Goal: Use online tool/utility: Use online tool/utility

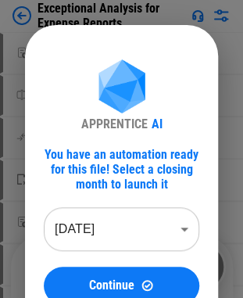
click at [158, 72] on div "APPRENTICE AI" at bounding box center [121, 95] width 81 height 72
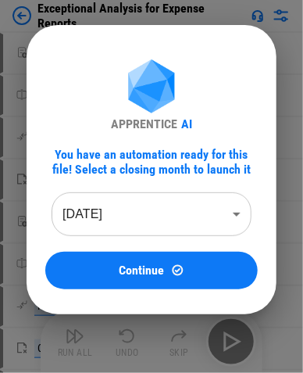
click at [231, 223] on body "Exceptional Analysis for Expense Reports Move Or Copy Sheet pending... Rename S…" at bounding box center [151, 186] width 303 height 373
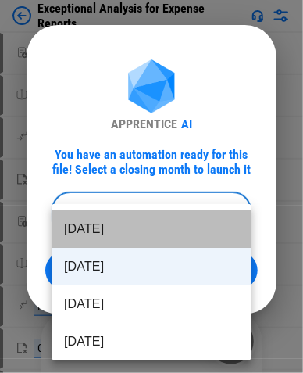
click at [231, 215] on li "Sep 2025" at bounding box center [152, 228] width 200 height 37
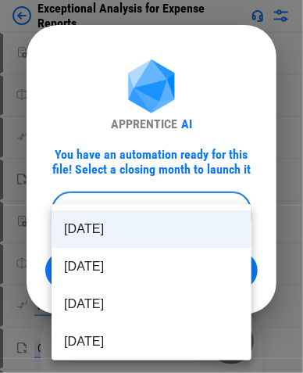
click at [231, 208] on body "Exceptional Analysis for Expense Reports Move Or Copy Sheet pending... Rename S…" at bounding box center [151, 186] width 303 height 373
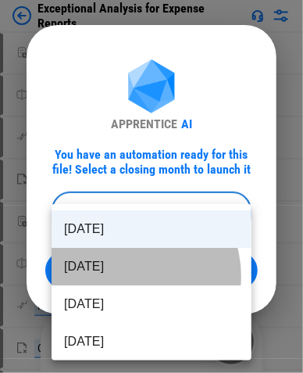
click at [129, 276] on li "Aug 2025" at bounding box center [152, 266] width 200 height 37
type input "********"
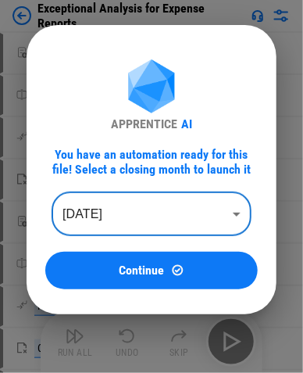
click at [81, 59] on div "APPRENTICE AI You have an automation ready for this file! Select a closing mont…" at bounding box center [151, 174] width 212 height 230
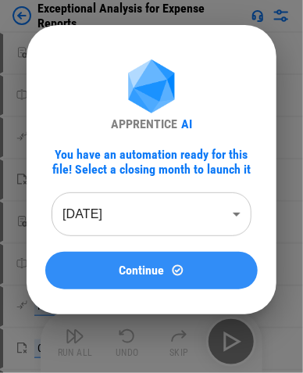
click at [130, 274] on span "Continue" at bounding box center [142, 270] width 45 height 12
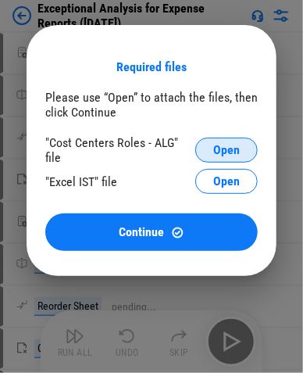
click at [216, 150] on span "Open" at bounding box center [226, 150] width 27 height 12
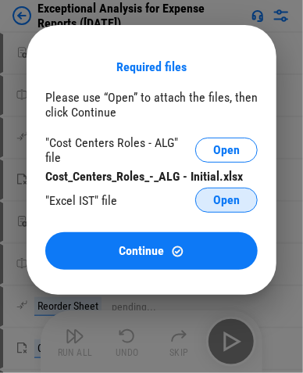
click at [213, 194] on span "Open" at bounding box center [226, 200] width 27 height 12
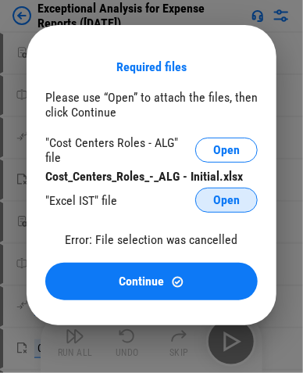
click at [226, 194] on span "Open" at bounding box center [226, 200] width 27 height 12
click at [234, 195] on span "Open" at bounding box center [226, 200] width 27 height 12
click at [207, 194] on button "Open" at bounding box center [226, 199] width 62 height 25
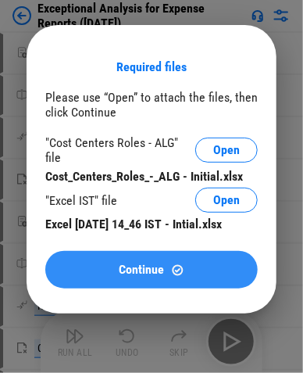
click at [176, 269] on img at bounding box center [177, 269] width 13 height 13
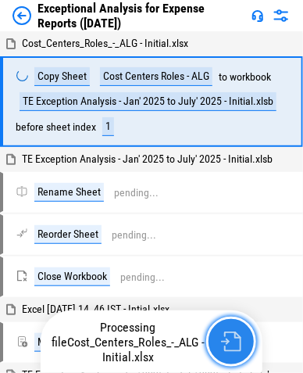
click at [239, 297] on button "button" at bounding box center [231, 341] width 50 height 50
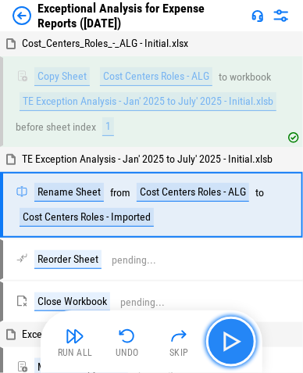
click at [243, 297] on img "button" at bounding box center [231, 341] width 25 height 25
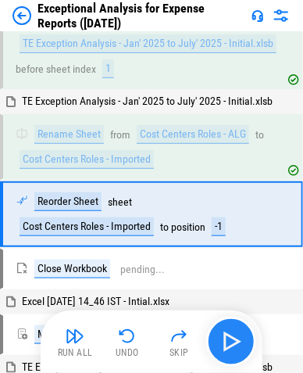
scroll to position [83, 0]
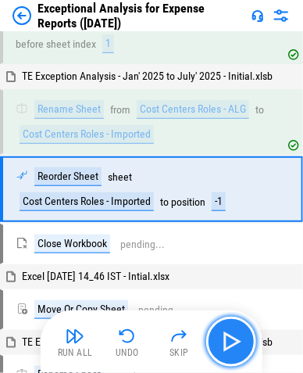
click at [243, 297] on img "button" at bounding box center [231, 341] width 25 height 25
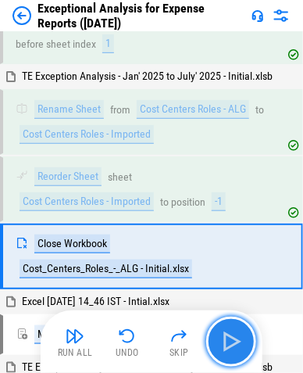
click at [243, 297] on img "button" at bounding box center [231, 341] width 25 height 25
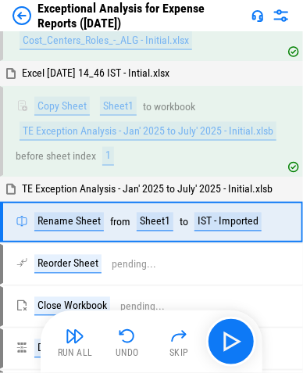
scroll to position [341, 0]
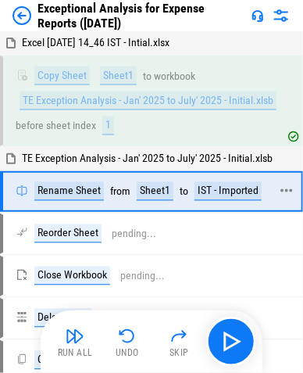
click at [254, 189] on icon at bounding box center [286, 190] width 12 height 3
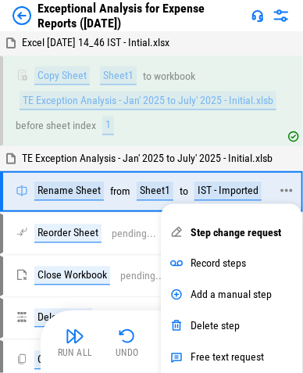
click at [254, 184] on div "Rename Sheet from Sheet1 to IST - Imported" at bounding box center [143, 191] width 255 height 19
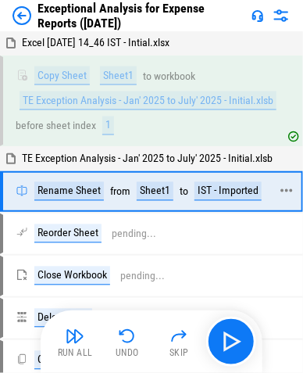
click at [254, 184] on icon at bounding box center [287, 191] width 14 height 14
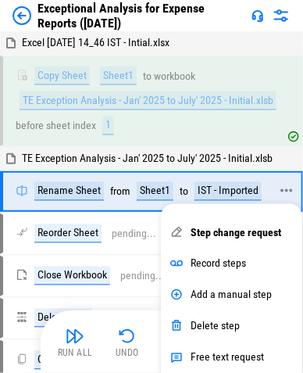
click at [254, 184] on div "Rename Sheet from Sheet1 to IST - Imported" at bounding box center [141, 191] width 250 height 19
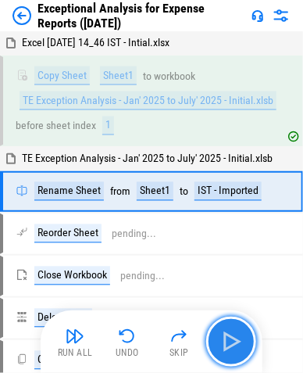
click at [222, 297] on img "button" at bounding box center [231, 341] width 25 height 25
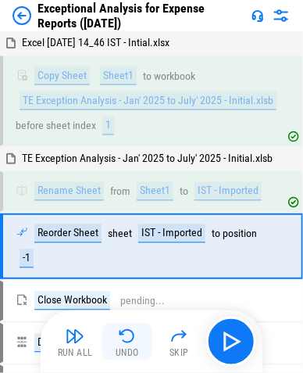
click at [120, 297] on img "button" at bounding box center [127, 335] width 19 height 19
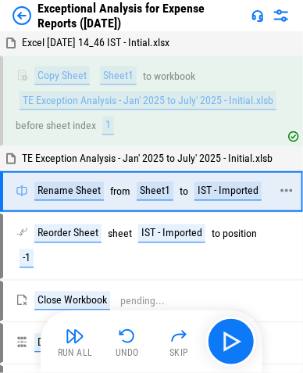
click at [254, 189] on icon at bounding box center [286, 190] width 12 height 3
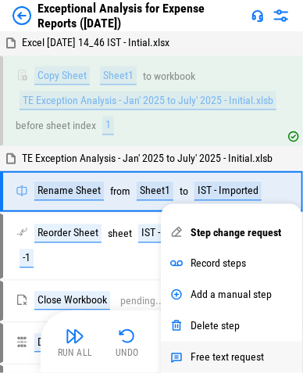
click at [234, 297] on div "Free text request" at bounding box center [231, 356] width 141 height 31
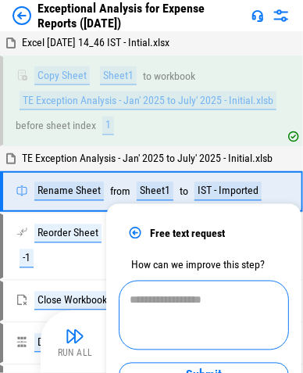
click at [219, 297] on textarea at bounding box center [204, 316] width 148 height 44
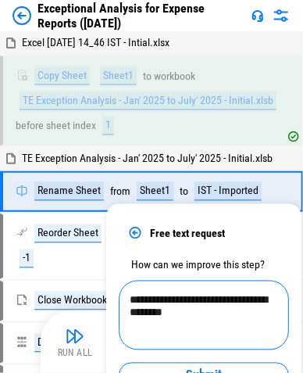
click at [156, 297] on textarea "**********" at bounding box center [204, 316] width 148 height 44
click at [254, 297] on textarea "**********" at bounding box center [204, 316] width 148 height 44
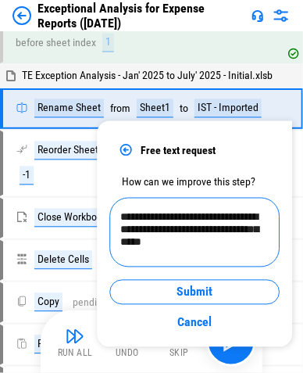
scroll to position [468, 0]
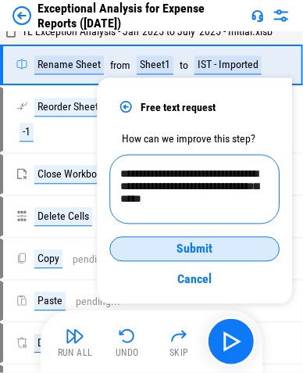
type textarea "**********"
click at [197, 255] on span "Submit" at bounding box center [195, 248] width 36 height 12
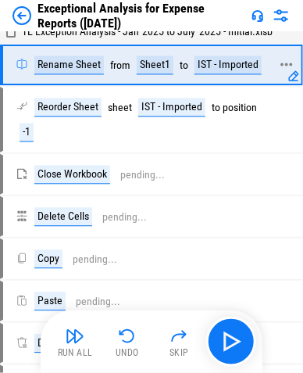
click at [219, 59] on div "IST - Imported" at bounding box center [227, 64] width 67 height 19
click at [232, 57] on div "IST - Imported" at bounding box center [227, 64] width 67 height 19
click at [232, 56] on div "IST - Imported" at bounding box center [227, 64] width 67 height 19
click at [215, 58] on div "IST - Imported" at bounding box center [227, 64] width 67 height 19
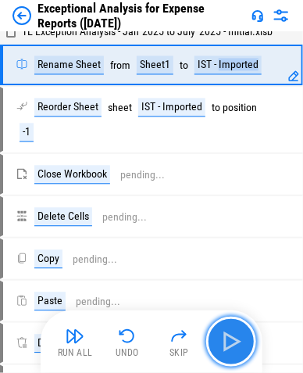
click at [230, 297] on img "button" at bounding box center [231, 341] width 25 height 25
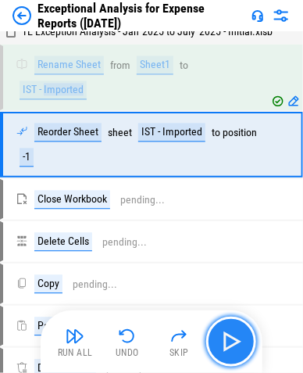
click at [230, 297] on img "button" at bounding box center [231, 341] width 25 height 25
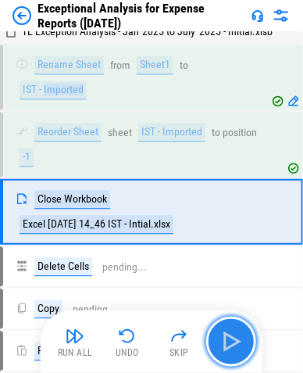
click at [230, 297] on img "button" at bounding box center [231, 341] width 25 height 25
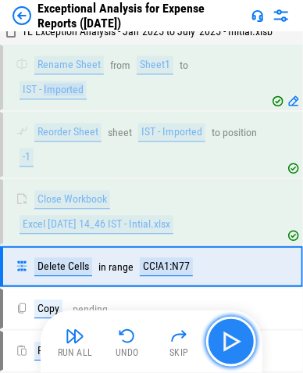
click at [234, 297] on img "button" at bounding box center [231, 341] width 25 height 25
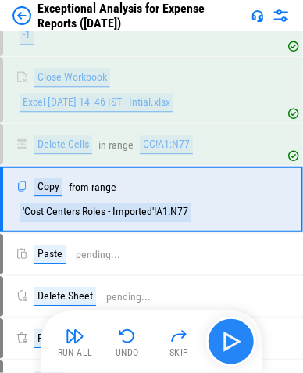
scroll to position [594, 0]
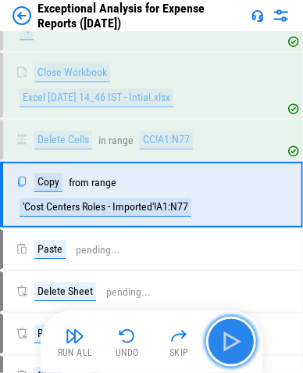
click at [234, 297] on img "button" at bounding box center [231, 341] width 25 height 25
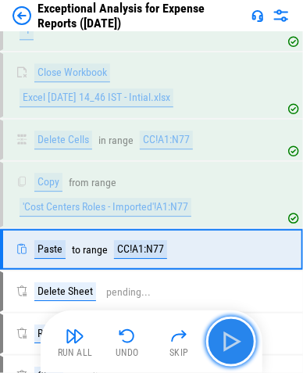
click at [234, 297] on img "button" at bounding box center [231, 341] width 25 height 25
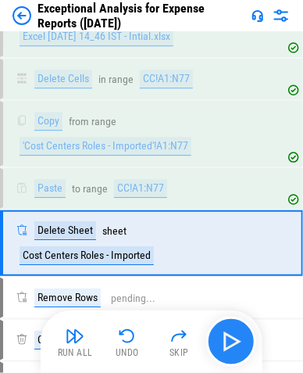
scroll to position [690, 0]
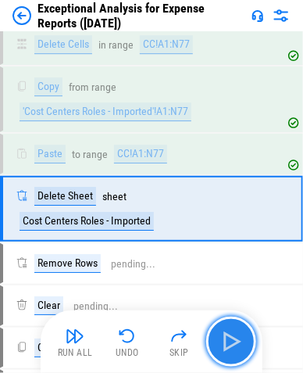
click at [234, 297] on img "button" at bounding box center [231, 341] width 25 height 25
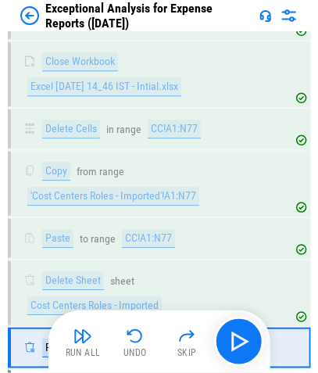
scroll to position [577, 0]
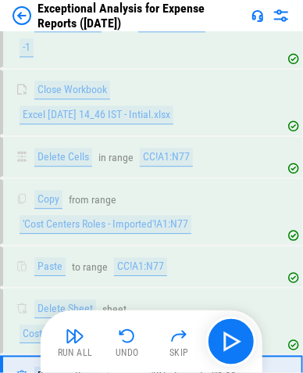
click at [254, 14] on img at bounding box center [281, 15] width 19 height 19
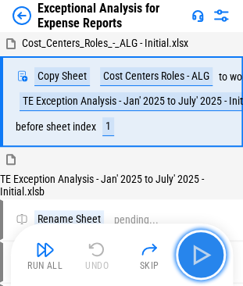
click at [206, 248] on img "button" at bounding box center [200, 254] width 25 height 25
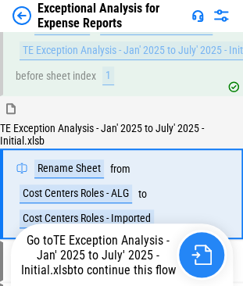
scroll to position [102, 0]
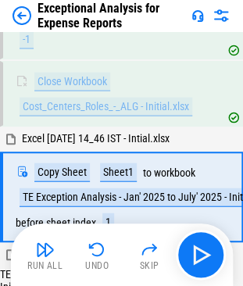
scroll to position [374, 0]
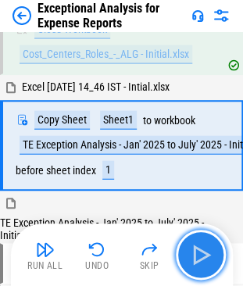
click at [196, 263] on img "button" at bounding box center [200, 254] width 25 height 25
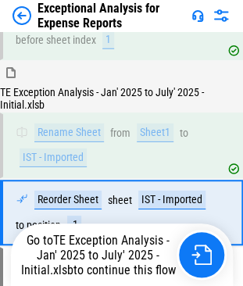
scroll to position [572, 0]
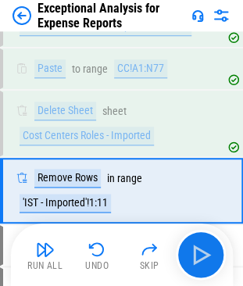
scroll to position [891, 0]
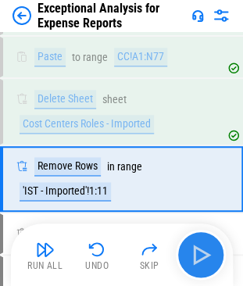
click at [201, 256] on img "button" at bounding box center [200, 254] width 25 height 25
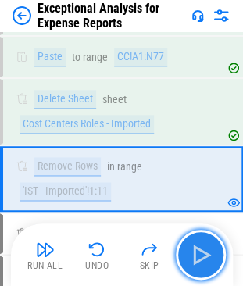
click at [201, 256] on img "button" at bounding box center [200, 254] width 25 height 25
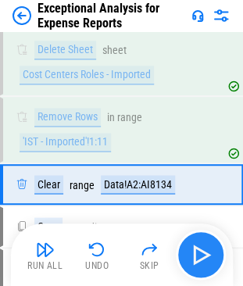
scroll to position [976, 0]
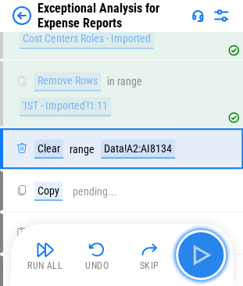
click at [201, 256] on img "button" at bounding box center [200, 254] width 25 height 25
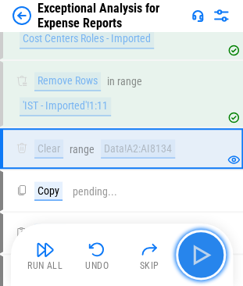
click at [201, 256] on img "button" at bounding box center [200, 254] width 25 height 25
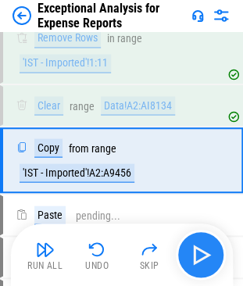
scroll to position [1031, 0]
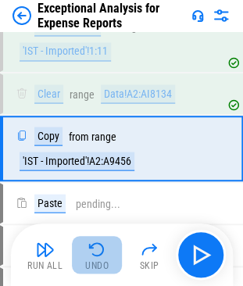
click at [105, 245] on img "button" at bounding box center [96, 249] width 19 height 19
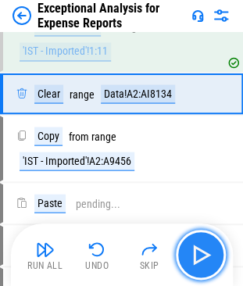
click at [212, 246] on img "button" at bounding box center [200, 254] width 25 height 25
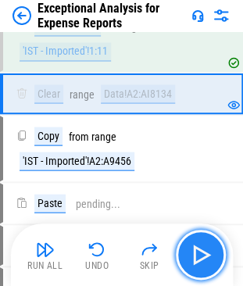
click at [212, 248] on img "button" at bounding box center [200, 254] width 25 height 25
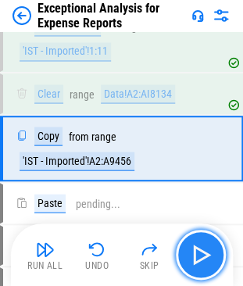
click at [212, 248] on img "button" at bounding box center [200, 254] width 25 height 25
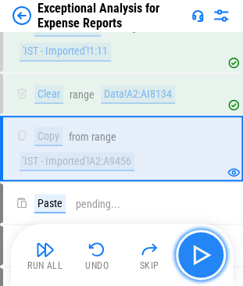
click at [212, 248] on img "button" at bounding box center [200, 254] width 25 height 25
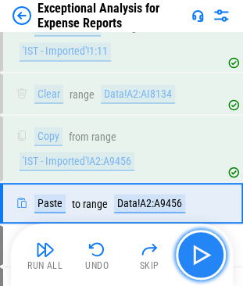
click at [212, 248] on img "button" at bounding box center [200, 254] width 25 height 25
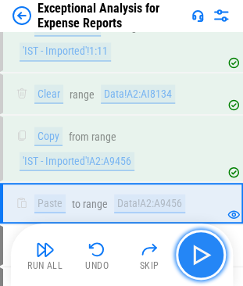
click at [212, 248] on img "button" at bounding box center [200, 254] width 25 height 25
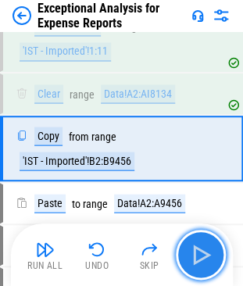
click at [212, 248] on img "button" at bounding box center [200, 254] width 25 height 25
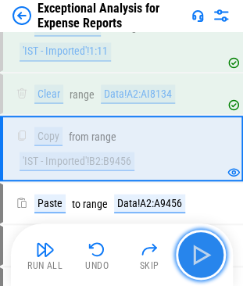
click at [212, 248] on img "button" at bounding box center [200, 254] width 25 height 25
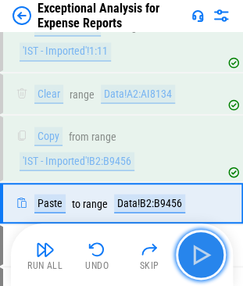
click at [212, 248] on img "button" at bounding box center [200, 254] width 25 height 25
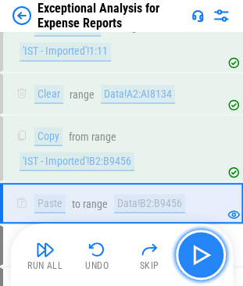
click at [212, 248] on img "button" at bounding box center [200, 254] width 25 height 25
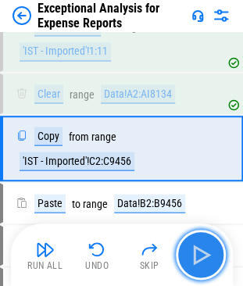
click at [212, 248] on img "button" at bounding box center [200, 254] width 25 height 25
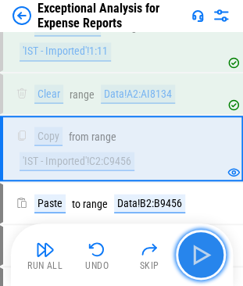
click at [212, 248] on img "button" at bounding box center [200, 254] width 25 height 25
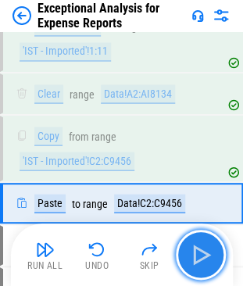
click at [212, 248] on img "button" at bounding box center [200, 254] width 25 height 25
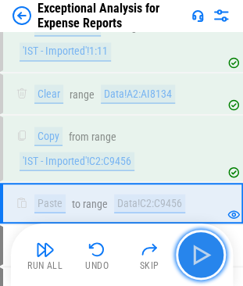
click at [212, 248] on img "button" at bounding box center [200, 254] width 25 height 25
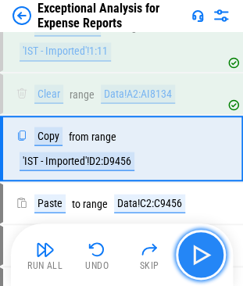
click at [212, 248] on img "button" at bounding box center [200, 254] width 25 height 25
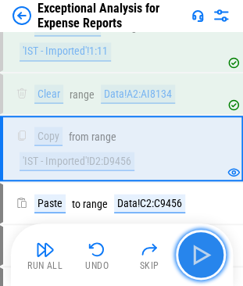
click at [212, 248] on img "button" at bounding box center [200, 254] width 25 height 25
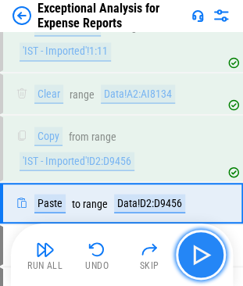
click at [212, 248] on img "button" at bounding box center [200, 254] width 25 height 25
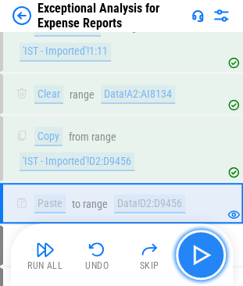
click at [212, 248] on img "button" at bounding box center [200, 254] width 25 height 25
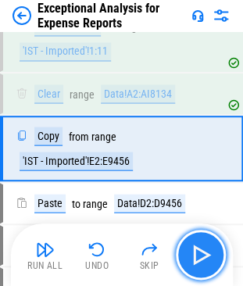
click at [212, 248] on img "button" at bounding box center [200, 254] width 25 height 25
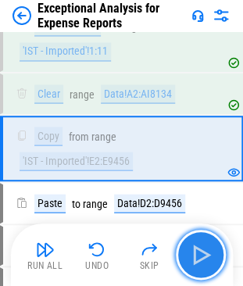
click at [212, 248] on img "button" at bounding box center [200, 254] width 25 height 25
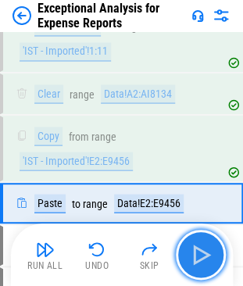
click at [212, 248] on img "button" at bounding box center [200, 254] width 25 height 25
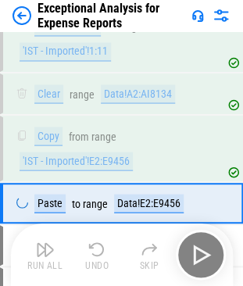
click at [212, 248] on div "Run All Undo Skip" at bounding box center [123, 255] width 206 height 50
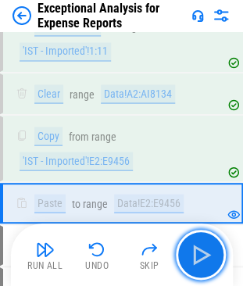
click at [212, 248] on img "button" at bounding box center [200, 254] width 25 height 25
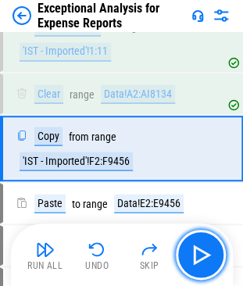
click at [212, 248] on img "button" at bounding box center [200, 254] width 25 height 25
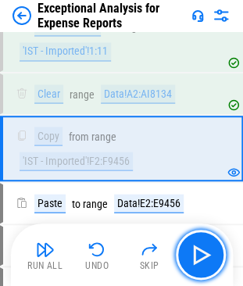
click at [212, 248] on img "button" at bounding box center [200, 254] width 25 height 25
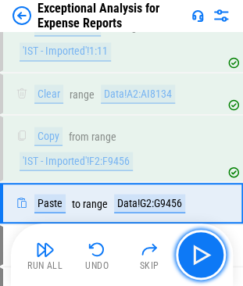
click at [212, 248] on img "button" at bounding box center [200, 254] width 25 height 25
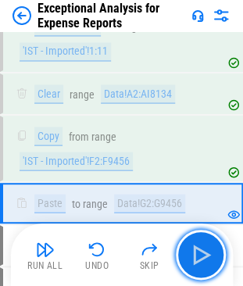
click at [212, 248] on img "button" at bounding box center [200, 254] width 25 height 25
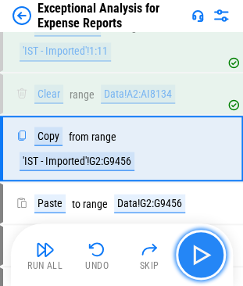
click at [212, 248] on img "button" at bounding box center [200, 254] width 25 height 25
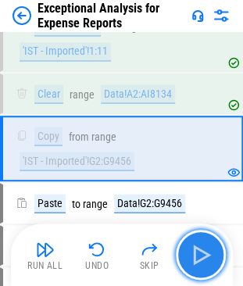
click at [212, 248] on img "button" at bounding box center [200, 254] width 25 height 25
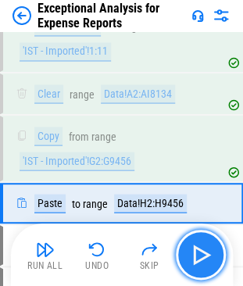
click at [212, 248] on img "button" at bounding box center [200, 254] width 25 height 25
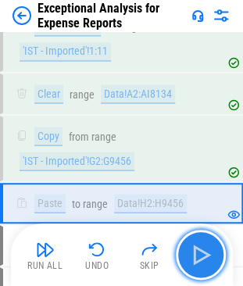
click at [212, 248] on img "button" at bounding box center [200, 254] width 25 height 25
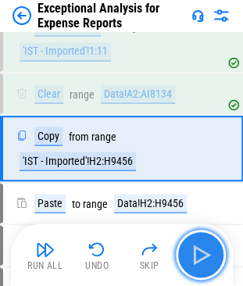
click at [212, 248] on img "button" at bounding box center [200, 254] width 25 height 25
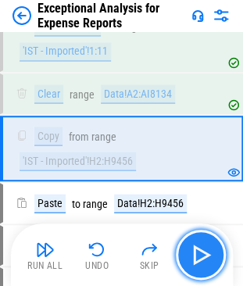
click at [212, 248] on img "button" at bounding box center [200, 254] width 25 height 25
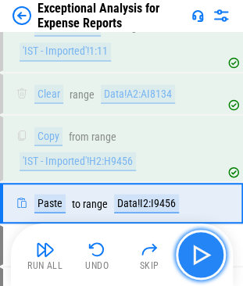
click at [212, 248] on img "button" at bounding box center [200, 254] width 25 height 25
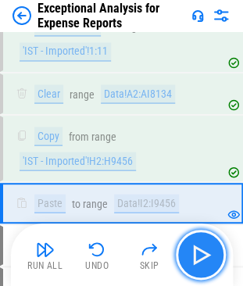
click at [212, 248] on img "button" at bounding box center [200, 254] width 25 height 25
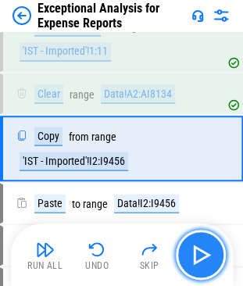
click at [212, 248] on img "button" at bounding box center [200, 254] width 25 height 25
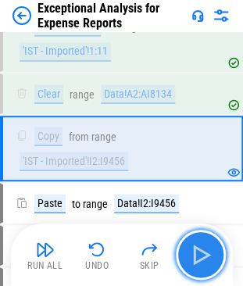
click at [212, 248] on img "button" at bounding box center [200, 254] width 25 height 25
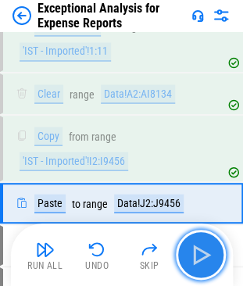
click at [212, 248] on img "button" at bounding box center [200, 254] width 25 height 25
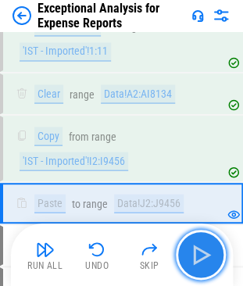
click at [212, 248] on img "button" at bounding box center [200, 254] width 25 height 25
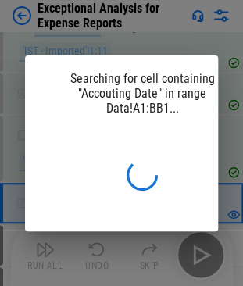
click at [212, 248] on div "Searching for cell containing "Accouting Date" in range Data!A1:BB1..." at bounding box center [121, 143] width 243 height 286
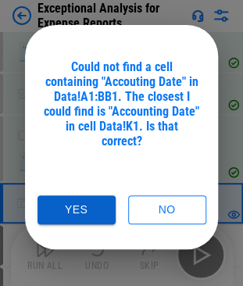
click at [77, 195] on button "Yes" at bounding box center [76, 209] width 78 height 29
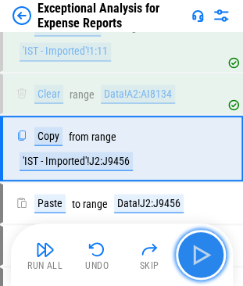
click at [198, 255] on img "button" at bounding box center [200, 254] width 25 height 25
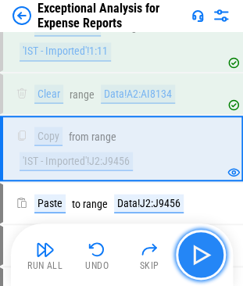
click at [198, 255] on img "button" at bounding box center [200, 254] width 25 height 25
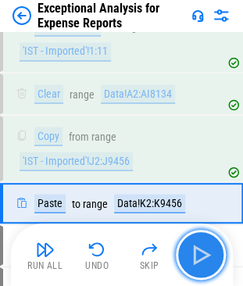
click at [198, 255] on img "button" at bounding box center [200, 254] width 25 height 25
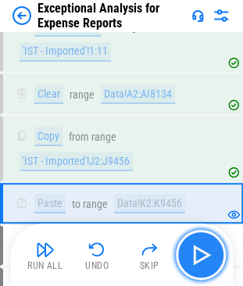
click at [198, 255] on img "button" at bounding box center [200, 254] width 25 height 25
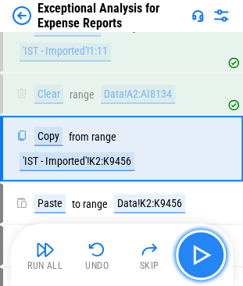
click at [198, 255] on img "button" at bounding box center [200, 254] width 25 height 25
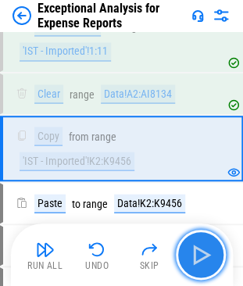
click at [198, 255] on img "button" at bounding box center [200, 254] width 25 height 25
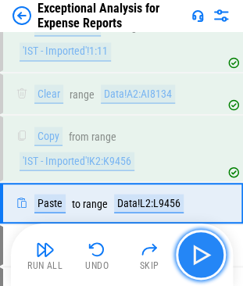
click at [198, 255] on img "button" at bounding box center [200, 254] width 25 height 25
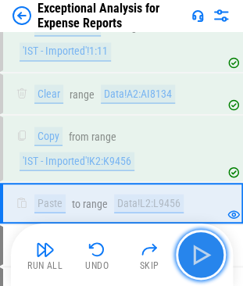
click at [198, 255] on img "button" at bounding box center [200, 254] width 25 height 25
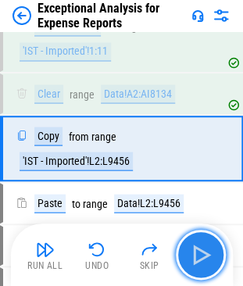
click at [198, 255] on img "button" at bounding box center [200, 254] width 25 height 25
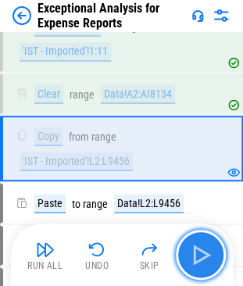
click at [198, 255] on img "button" at bounding box center [200, 254] width 25 height 25
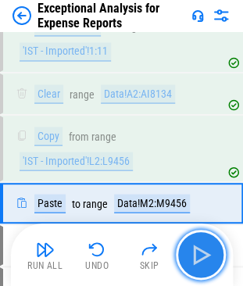
click at [199, 262] on img "button" at bounding box center [200, 254] width 25 height 25
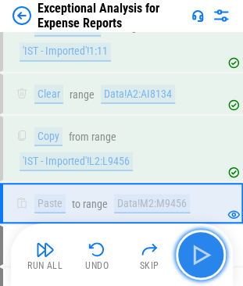
click at [199, 262] on img "button" at bounding box center [200, 254] width 25 height 25
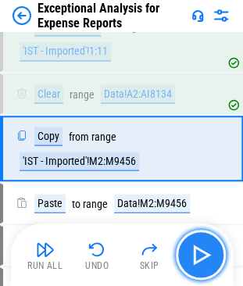
click at [199, 262] on img "button" at bounding box center [200, 254] width 25 height 25
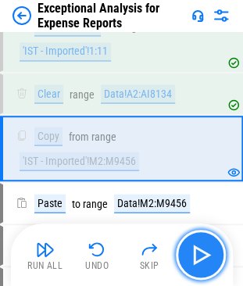
click at [199, 262] on img "button" at bounding box center [200, 254] width 25 height 25
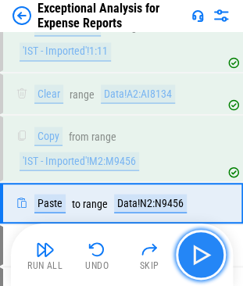
click at [199, 262] on img "button" at bounding box center [200, 254] width 25 height 25
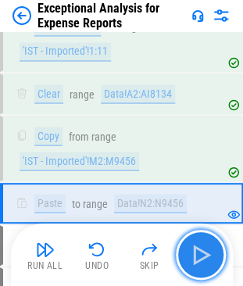
click at [199, 262] on img "button" at bounding box center [200, 254] width 25 height 25
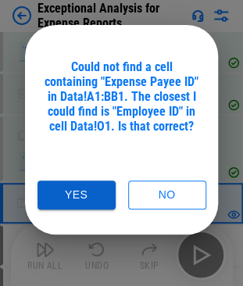
click at [73, 194] on button "Yes" at bounding box center [76, 194] width 78 height 29
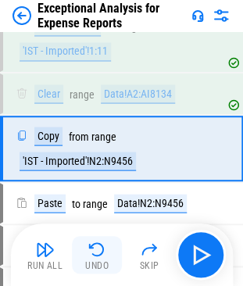
click at [95, 253] on img "button" at bounding box center [96, 249] width 19 height 19
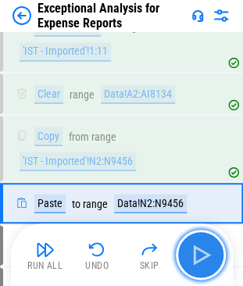
click at [200, 255] on img "button" at bounding box center [200, 254] width 25 height 25
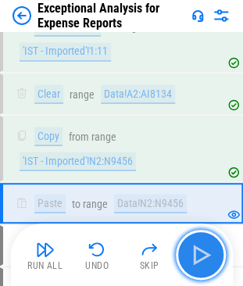
click at [200, 255] on img "button" at bounding box center [200, 254] width 25 height 25
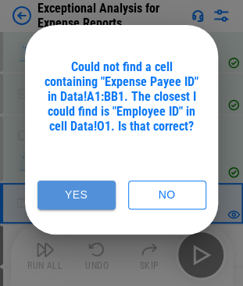
click at [75, 191] on button "Yes" at bounding box center [76, 194] width 78 height 29
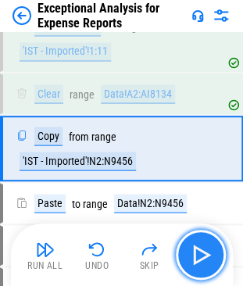
click at [187, 248] on button "button" at bounding box center [201, 255] width 50 height 50
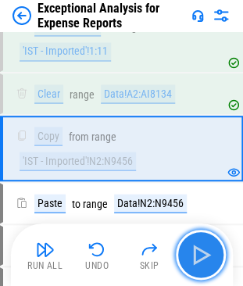
click at [187, 248] on button "button" at bounding box center [201, 255] width 50 height 50
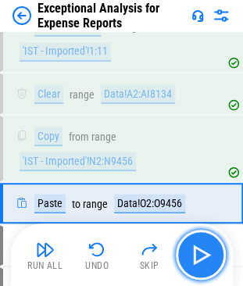
click at [187, 248] on button "button" at bounding box center [201, 255] width 50 height 50
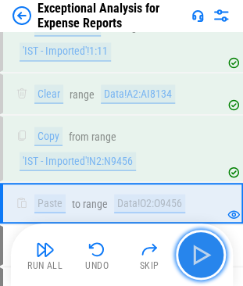
click at [187, 248] on button "button" at bounding box center [201, 255] width 50 height 50
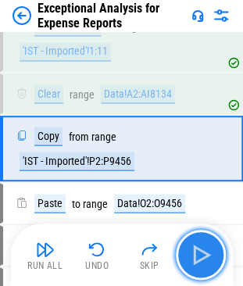
click at [187, 248] on button "button" at bounding box center [201, 255] width 50 height 50
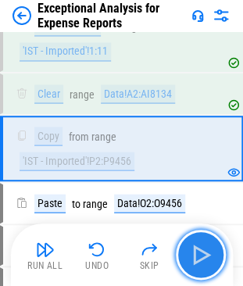
click at [187, 248] on button "button" at bounding box center [201, 255] width 50 height 50
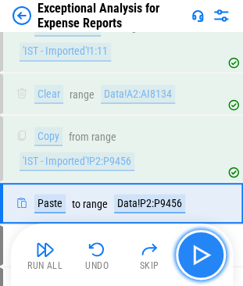
click at [187, 248] on button "button" at bounding box center [201, 255] width 50 height 50
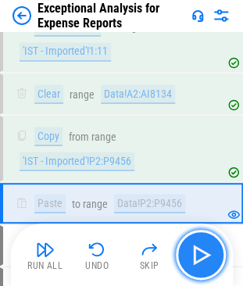
click at [187, 248] on button "button" at bounding box center [201, 255] width 50 height 50
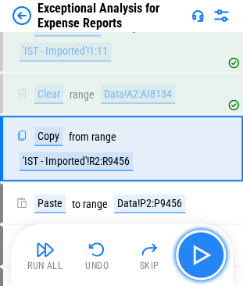
click at [187, 248] on button "button" at bounding box center [201, 255] width 50 height 50
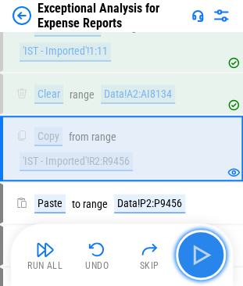
click at [187, 248] on button "button" at bounding box center [201, 255] width 50 height 50
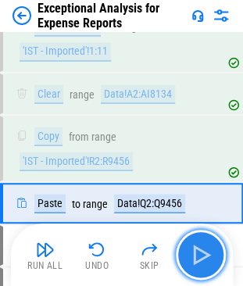
click at [187, 248] on button "button" at bounding box center [201, 255] width 50 height 50
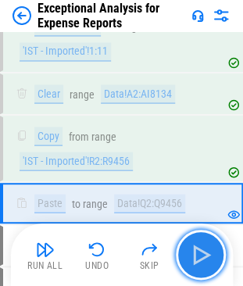
click at [187, 248] on button "button" at bounding box center [201, 255] width 50 height 50
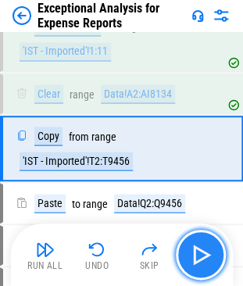
click at [187, 248] on button "button" at bounding box center [201, 255] width 50 height 50
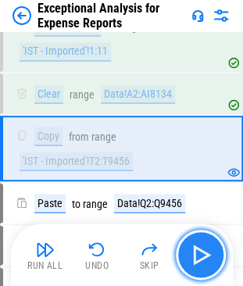
click at [187, 248] on button "button" at bounding box center [201, 255] width 50 height 50
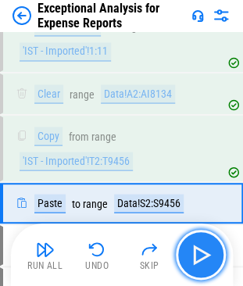
click at [187, 248] on button "button" at bounding box center [201, 255] width 50 height 50
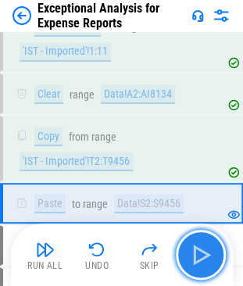
click at [187, 248] on button "button" at bounding box center [201, 255] width 50 height 50
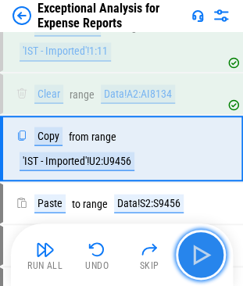
click at [187, 248] on button "button" at bounding box center [201, 255] width 50 height 50
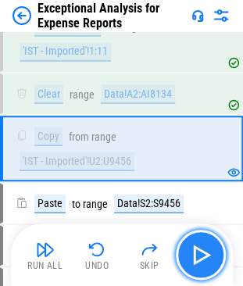
click at [187, 248] on button "button" at bounding box center [201, 255] width 50 height 50
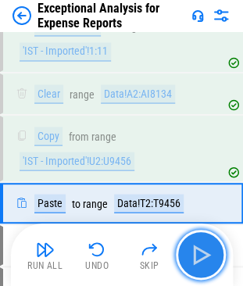
click at [187, 248] on button "button" at bounding box center [201, 255] width 50 height 50
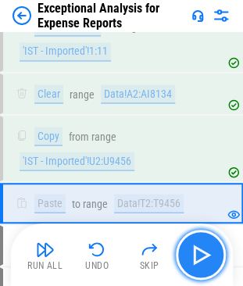
click at [205, 253] on img "button" at bounding box center [200, 254] width 25 height 25
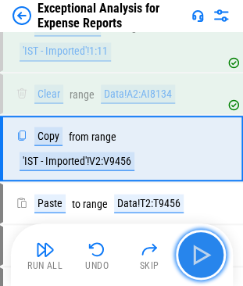
click at [205, 253] on img "button" at bounding box center [200, 254] width 25 height 25
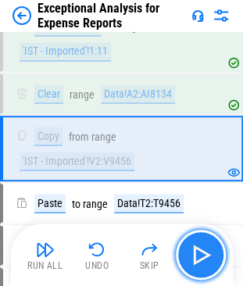
click at [205, 253] on img "button" at bounding box center [200, 254] width 25 height 25
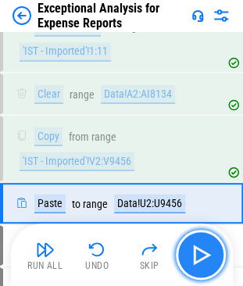
click at [205, 253] on img "button" at bounding box center [200, 254] width 25 height 25
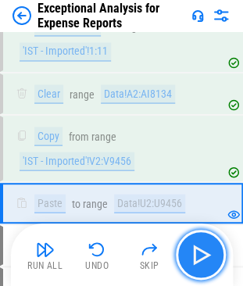
click at [205, 253] on img "button" at bounding box center [200, 254] width 25 height 25
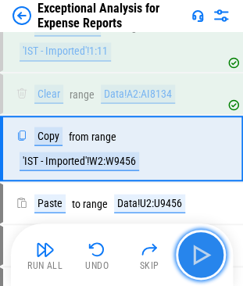
click at [205, 253] on img "button" at bounding box center [200, 254] width 25 height 25
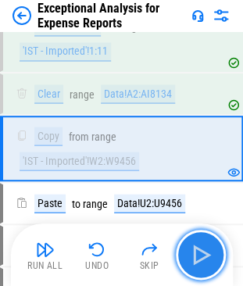
click at [205, 253] on img "button" at bounding box center [200, 254] width 25 height 25
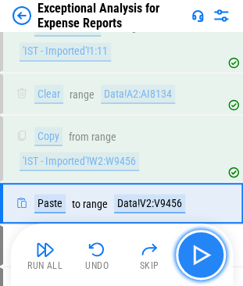
click at [205, 253] on img "button" at bounding box center [200, 254] width 25 height 25
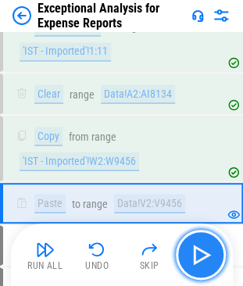
click at [205, 253] on img "button" at bounding box center [200, 254] width 25 height 25
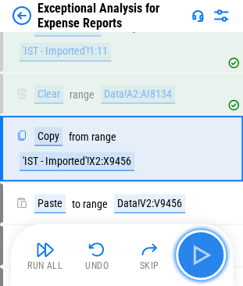
click at [205, 253] on img "button" at bounding box center [200, 254] width 25 height 25
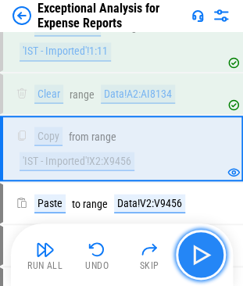
click at [205, 253] on img "button" at bounding box center [200, 254] width 25 height 25
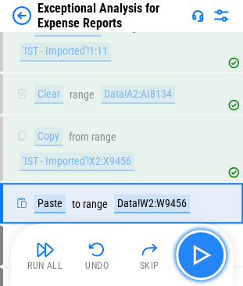
click at [205, 253] on img "button" at bounding box center [200, 254] width 25 height 25
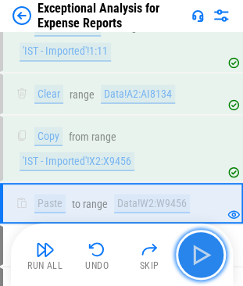
click at [205, 253] on img "button" at bounding box center [200, 254] width 25 height 25
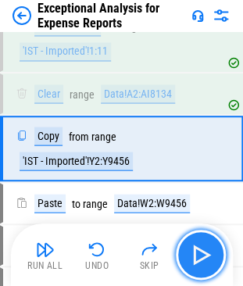
click at [205, 253] on img "button" at bounding box center [200, 254] width 25 height 25
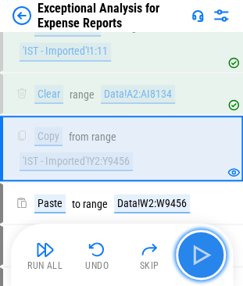
click at [205, 253] on img "button" at bounding box center [200, 254] width 25 height 25
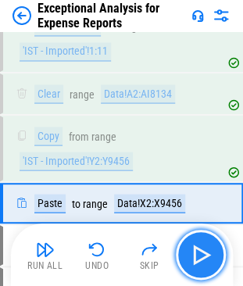
click at [205, 253] on img "button" at bounding box center [200, 254] width 25 height 25
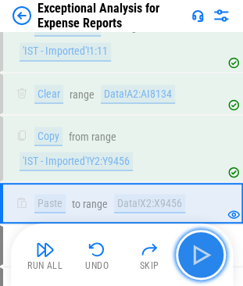
click at [205, 253] on img "button" at bounding box center [200, 254] width 25 height 25
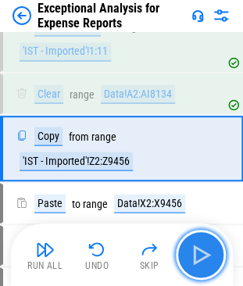
click at [205, 253] on img "button" at bounding box center [200, 254] width 25 height 25
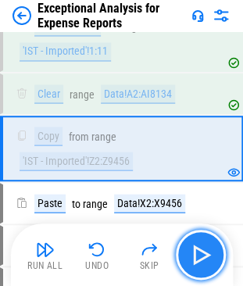
click at [205, 253] on img "button" at bounding box center [200, 254] width 25 height 25
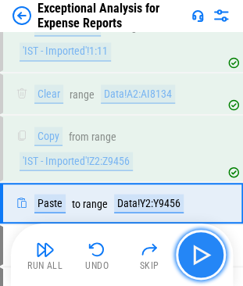
click at [205, 253] on img "button" at bounding box center [200, 254] width 25 height 25
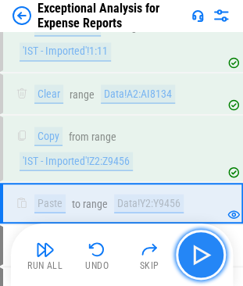
click at [205, 253] on img "button" at bounding box center [200, 254] width 25 height 25
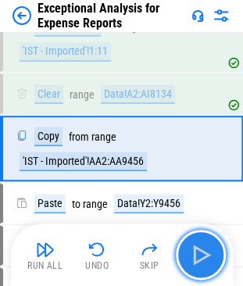
click at [205, 253] on img "button" at bounding box center [200, 254] width 25 height 25
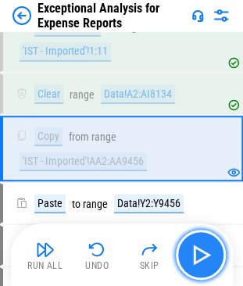
click at [205, 253] on img "button" at bounding box center [200, 254] width 25 height 25
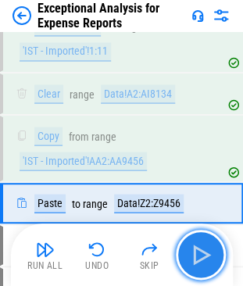
click at [205, 253] on img "button" at bounding box center [200, 254] width 25 height 25
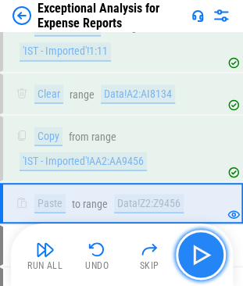
click at [205, 253] on img "button" at bounding box center [200, 254] width 25 height 25
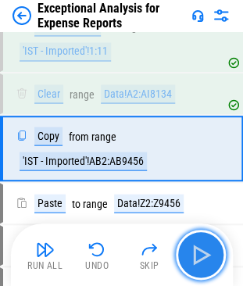
click at [205, 253] on img "button" at bounding box center [200, 254] width 25 height 25
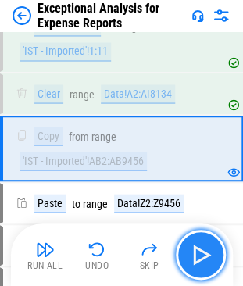
click at [205, 253] on img "button" at bounding box center [200, 254] width 25 height 25
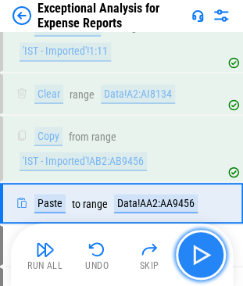
click at [205, 253] on img "button" at bounding box center [200, 254] width 25 height 25
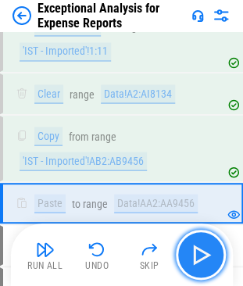
click at [205, 253] on img "button" at bounding box center [200, 254] width 25 height 25
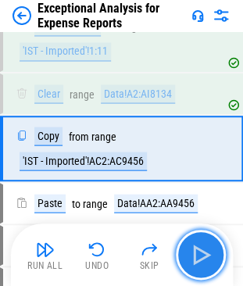
click at [205, 253] on img "button" at bounding box center [200, 254] width 25 height 25
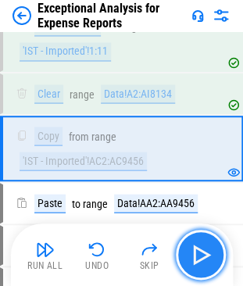
click at [205, 253] on img "button" at bounding box center [200, 254] width 25 height 25
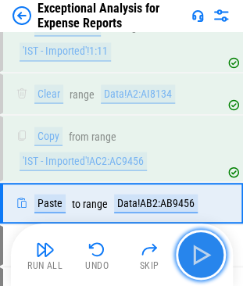
click at [205, 253] on img "button" at bounding box center [200, 254] width 25 height 25
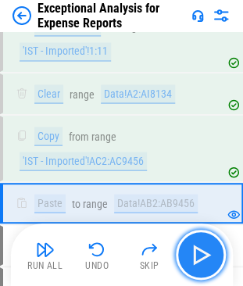
click at [205, 253] on img "button" at bounding box center [200, 254] width 25 height 25
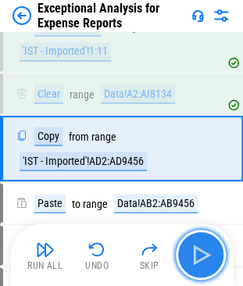
click at [205, 253] on img "button" at bounding box center [200, 254] width 25 height 25
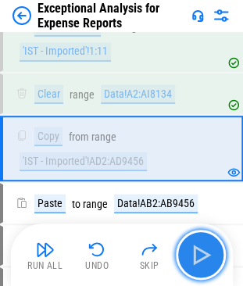
click at [205, 253] on img "button" at bounding box center [200, 254] width 25 height 25
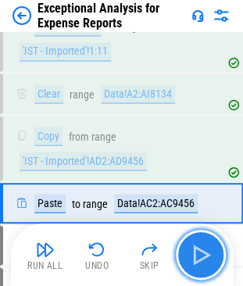
click at [205, 253] on img "button" at bounding box center [200, 254] width 25 height 25
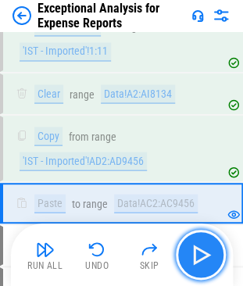
click at [205, 253] on img "button" at bounding box center [200, 254] width 25 height 25
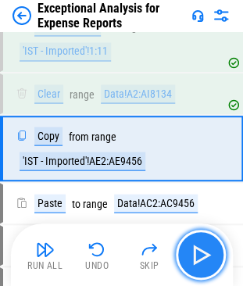
click at [205, 253] on img "button" at bounding box center [200, 254] width 25 height 25
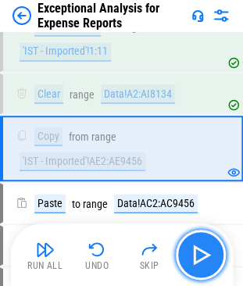
click at [205, 253] on img "button" at bounding box center [200, 254] width 25 height 25
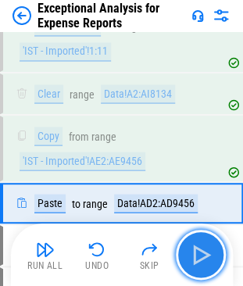
click at [205, 253] on img "button" at bounding box center [200, 254] width 25 height 25
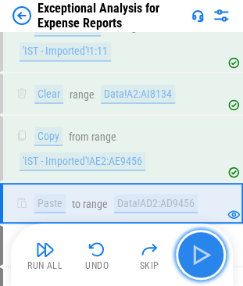
click at [205, 253] on img "button" at bounding box center [200, 254] width 25 height 25
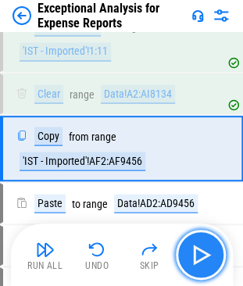
click at [205, 253] on img "button" at bounding box center [200, 254] width 25 height 25
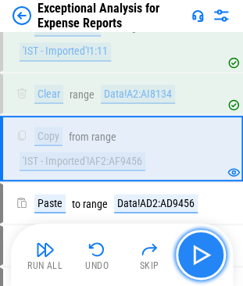
click at [205, 253] on img "button" at bounding box center [200, 254] width 25 height 25
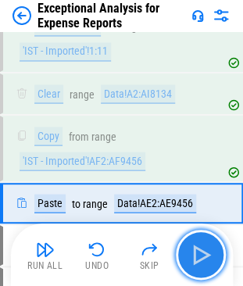
click at [205, 253] on img "button" at bounding box center [200, 254] width 25 height 25
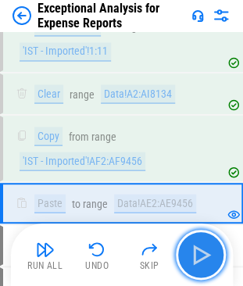
click at [205, 253] on img "button" at bounding box center [200, 254] width 25 height 25
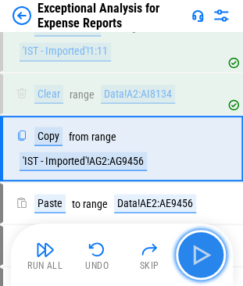
click at [205, 253] on img "button" at bounding box center [200, 254] width 25 height 25
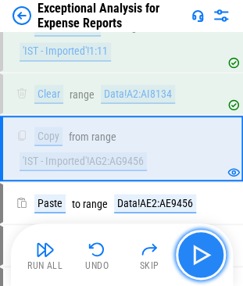
click at [205, 253] on img "button" at bounding box center [200, 254] width 25 height 25
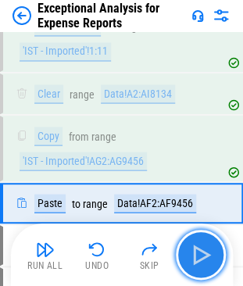
click at [205, 253] on img "button" at bounding box center [200, 254] width 25 height 25
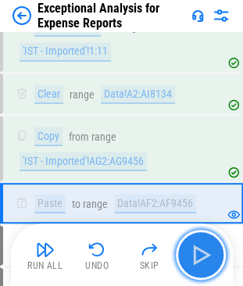
click at [205, 253] on img "button" at bounding box center [200, 254] width 25 height 25
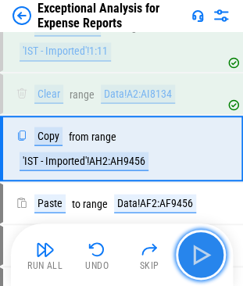
click at [205, 253] on img "button" at bounding box center [200, 254] width 25 height 25
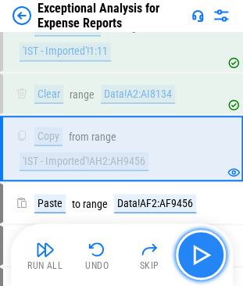
click at [205, 253] on img "button" at bounding box center [200, 254] width 25 height 25
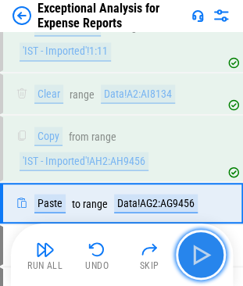
click at [205, 253] on img "button" at bounding box center [200, 254] width 25 height 25
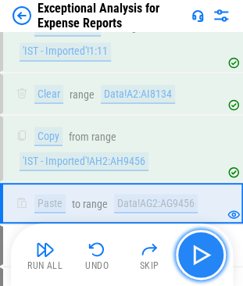
click at [205, 253] on img "button" at bounding box center [200, 254] width 25 height 25
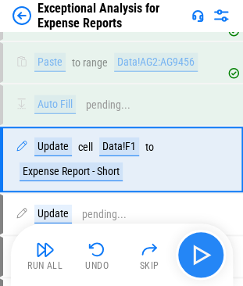
scroll to position [1181, 0]
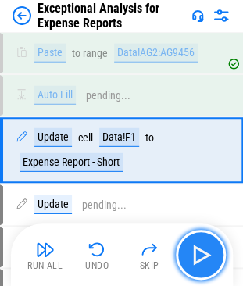
click at [205, 253] on img "button" at bounding box center [200, 254] width 25 height 25
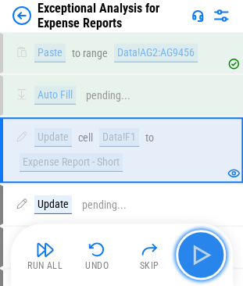
click at [205, 253] on img "button" at bounding box center [200, 254] width 25 height 25
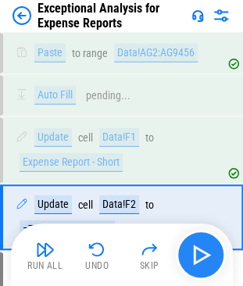
scroll to position [1248, 0]
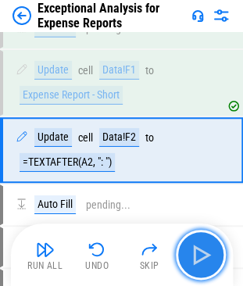
click at [205, 253] on img "button" at bounding box center [200, 254] width 25 height 25
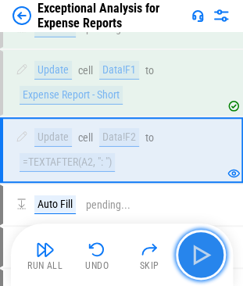
click at [205, 253] on img "button" at bounding box center [200, 254] width 25 height 25
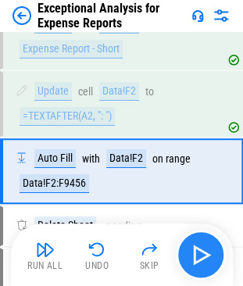
scroll to position [1315, 0]
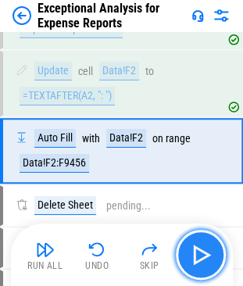
click at [205, 253] on img "button" at bounding box center [200, 254] width 25 height 25
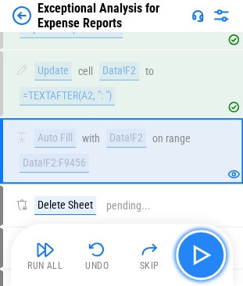
click at [205, 253] on img "button" at bounding box center [200, 254] width 25 height 25
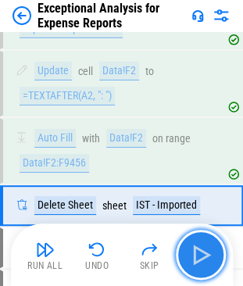
click at [205, 253] on img "button" at bounding box center [200, 254] width 25 height 25
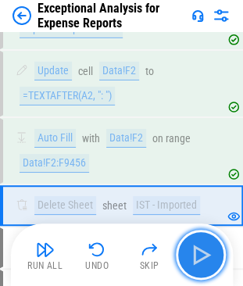
click at [206, 255] on img "button" at bounding box center [200, 254] width 25 height 25
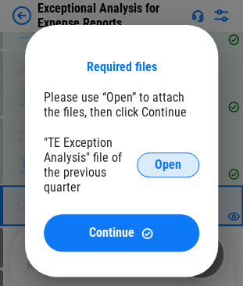
click at [153, 166] on button "Open" at bounding box center [168, 164] width 62 height 25
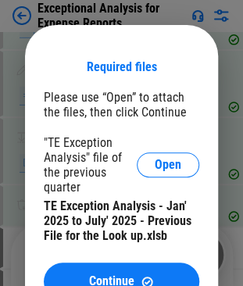
scroll to position [1783, 0]
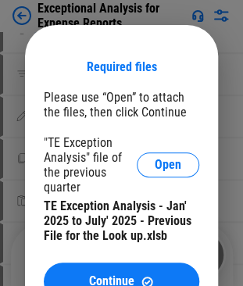
click at [67, 47] on div "Required files Please use “Open” to attach the files, then click Continue "TE E…" at bounding box center [121, 175] width 193 height 300
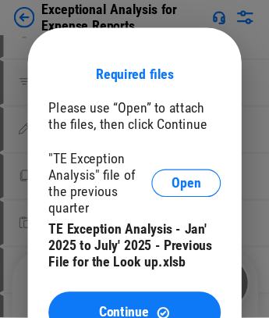
scroll to position [1782, 0]
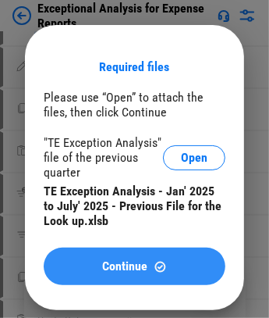
click at [123, 262] on span "Continue" at bounding box center [124, 266] width 45 height 12
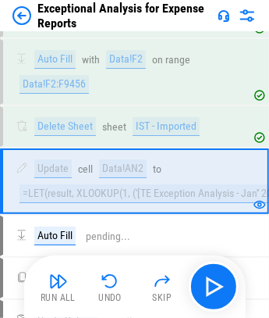
scroll to position [1341, 0]
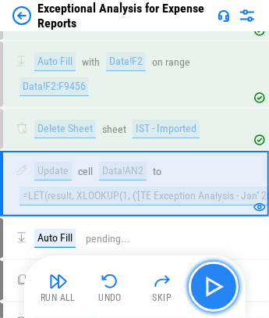
click at [212, 287] on img "button" at bounding box center [214, 286] width 25 height 25
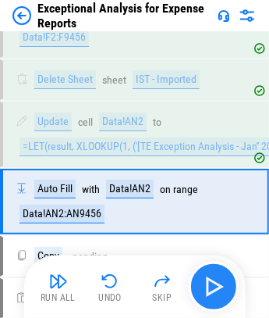
scroll to position [1407, 0]
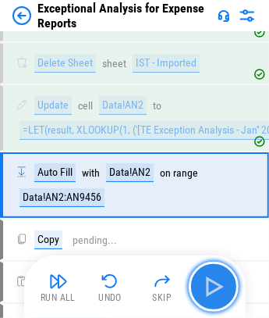
click at [212, 287] on img "button" at bounding box center [214, 286] width 25 height 25
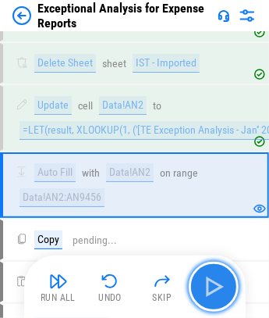
click at [212, 287] on img "button" at bounding box center [214, 286] width 25 height 25
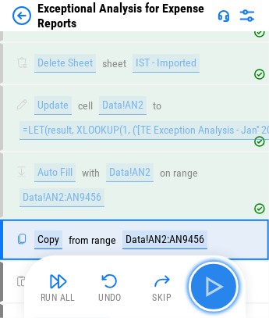
click at [212, 287] on img "button" at bounding box center [214, 286] width 25 height 25
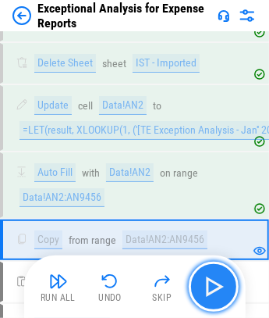
click at [212, 287] on img "button" at bounding box center [214, 286] width 25 height 25
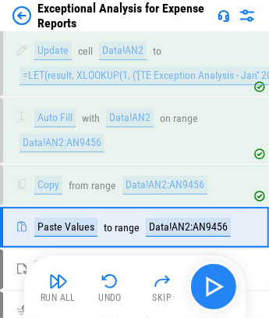
scroll to position [1501, 0]
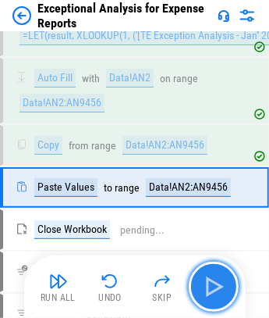
click at [212, 287] on img "button" at bounding box center [214, 286] width 25 height 25
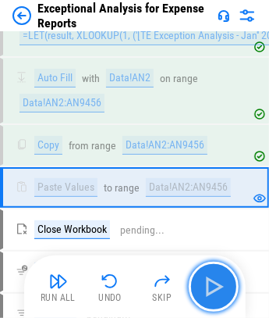
click at [212, 287] on img "button" at bounding box center [214, 286] width 25 height 25
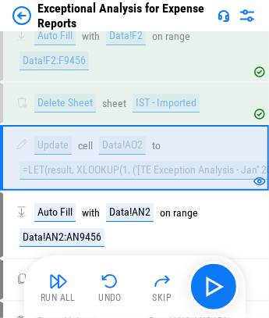
scroll to position [1341, 0]
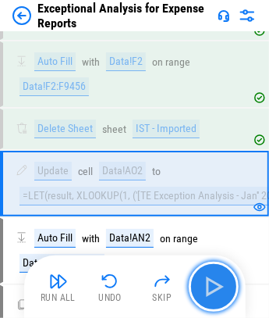
click at [202, 283] on img "button" at bounding box center [214, 286] width 25 height 25
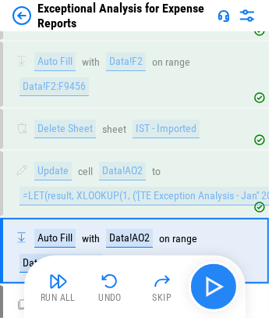
scroll to position [1407, 0]
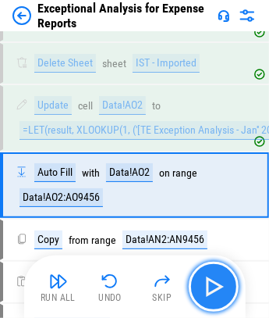
click at [202, 283] on img "button" at bounding box center [214, 286] width 25 height 25
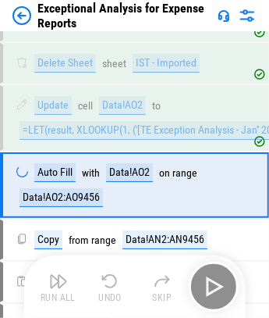
click at [202, 283] on div "Run All Undo Skip" at bounding box center [137, 287] width 206 height 50
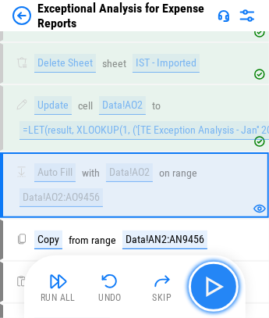
click at [230, 287] on button "button" at bounding box center [214, 287] width 50 height 50
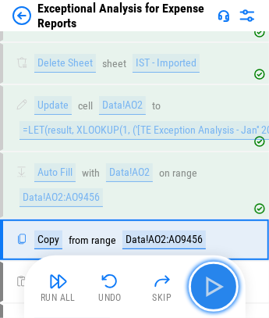
click at [230, 287] on button "button" at bounding box center [214, 287] width 50 height 50
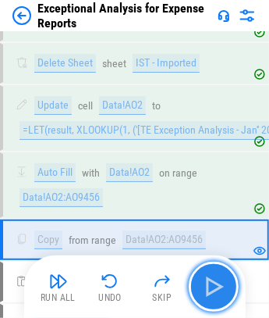
click at [230, 287] on button "button" at bounding box center [214, 287] width 50 height 50
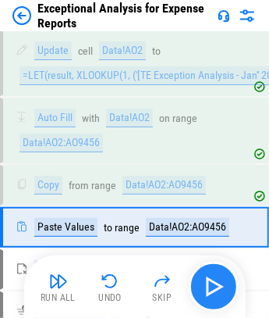
scroll to position [1501, 0]
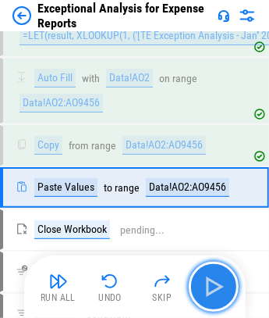
click at [230, 287] on button "button" at bounding box center [214, 287] width 50 height 50
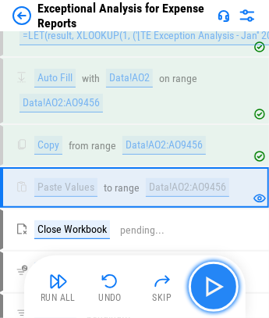
click at [230, 287] on button "button" at bounding box center [214, 287] width 50 height 50
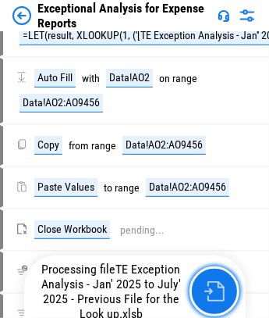
click at [230, 287] on button "button" at bounding box center [215, 291] width 50 height 50
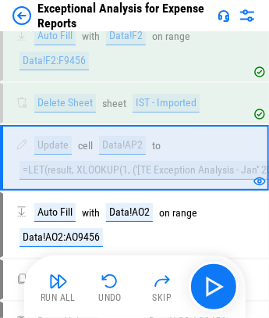
scroll to position [1341, 0]
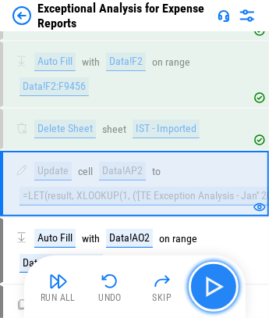
click at [230, 290] on button "button" at bounding box center [214, 287] width 50 height 50
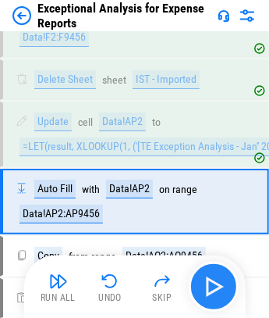
scroll to position [1407, 0]
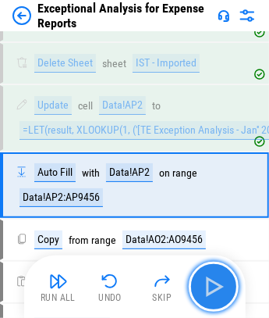
click at [230, 290] on button "button" at bounding box center [214, 287] width 50 height 50
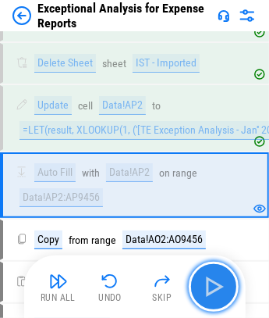
click at [230, 290] on button "button" at bounding box center [214, 287] width 50 height 50
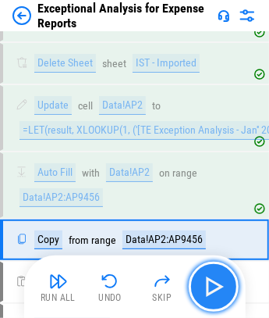
click at [216, 280] on img "button" at bounding box center [214, 286] width 25 height 25
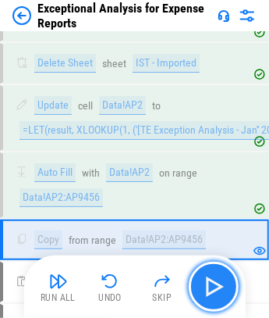
click at [212, 294] on img "button" at bounding box center [214, 286] width 25 height 25
click at [212, 294] on div "Run All Undo Skip" at bounding box center [137, 287] width 206 height 50
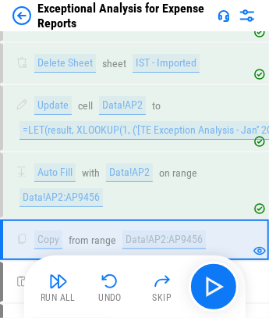
click at [212, 280] on div "Run All Undo Skip" at bounding box center [137, 287] width 206 height 50
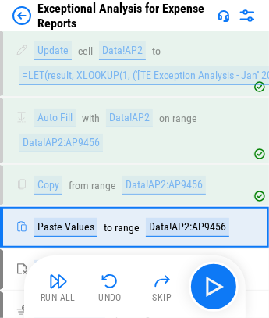
scroll to position [1501, 0]
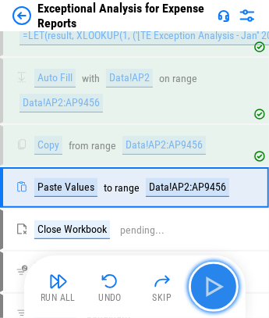
click at [209, 293] on img "button" at bounding box center [214, 286] width 25 height 25
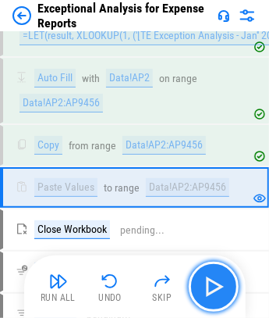
click at [209, 293] on img "button" at bounding box center [214, 286] width 25 height 25
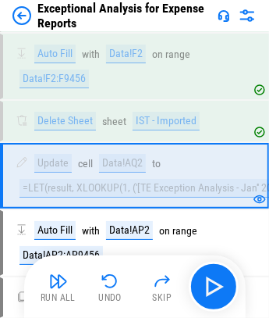
scroll to position [1341, 0]
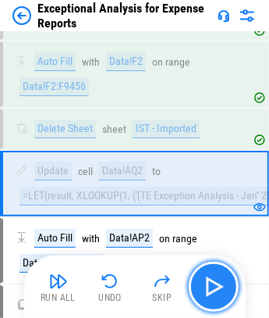
click at [209, 293] on img "button" at bounding box center [214, 286] width 25 height 25
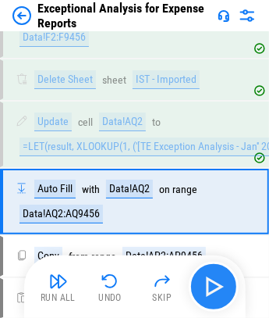
scroll to position [1407, 0]
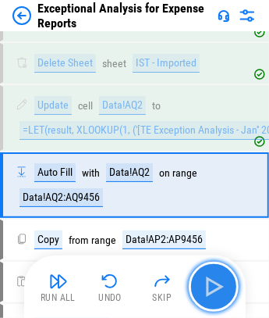
click at [209, 293] on img "button" at bounding box center [214, 286] width 25 height 25
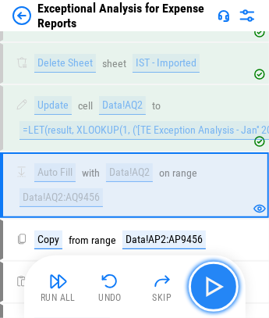
click at [214, 294] on img "button" at bounding box center [214, 286] width 25 height 25
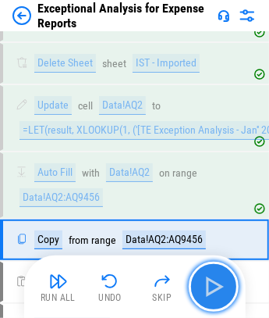
click at [214, 294] on img "button" at bounding box center [214, 286] width 25 height 25
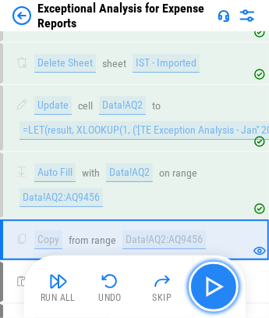
click at [214, 294] on img "button" at bounding box center [214, 286] width 25 height 25
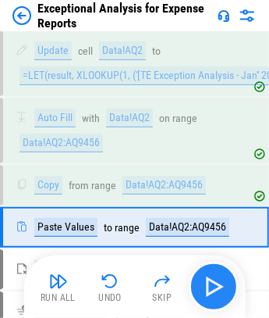
scroll to position [1501, 0]
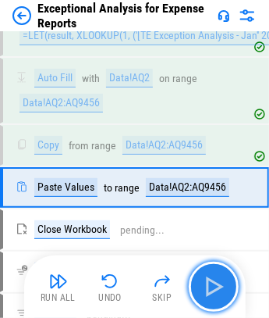
click at [214, 294] on img "button" at bounding box center [214, 286] width 25 height 25
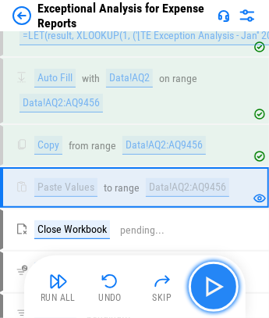
click at [214, 294] on img "button" at bounding box center [214, 286] width 25 height 25
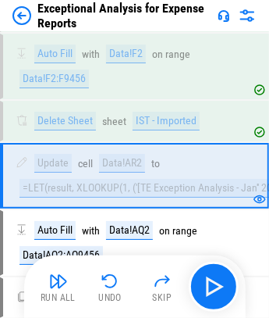
scroll to position [1341, 0]
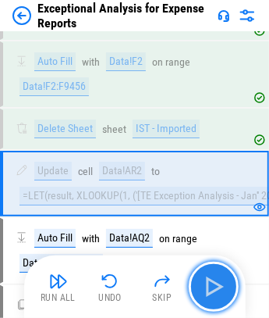
click at [220, 291] on img "button" at bounding box center [214, 286] width 25 height 25
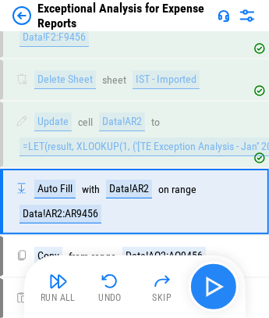
scroll to position [1407, 0]
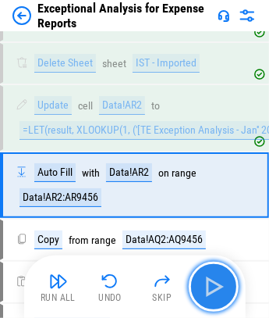
click at [220, 291] on img "button" at bounding box center [214, 286] width 25 height 25
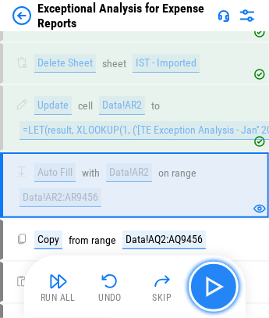
click at [220, 297] on img "button" at bounding box center [214, 286] width 25 height 25
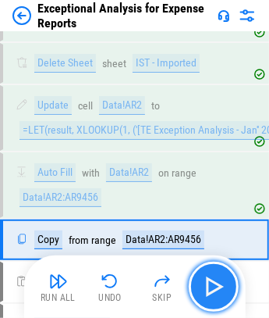
click at [220, 297] on img "button" at bounding box center [214, 286] width 25 height 25
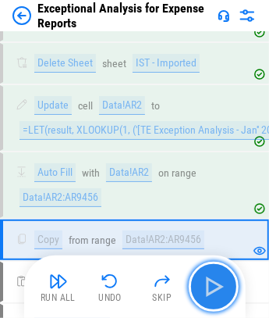
click at [220, 297] on img "button" at bounding box center [214, 286] width 25 height 25
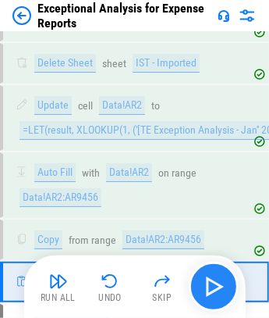
scroll to position [1501, 0]
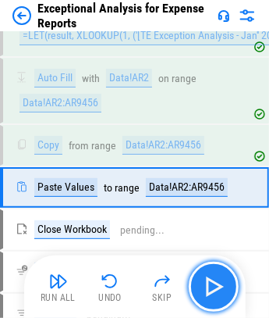
click at [220, 297] on img "button" at bounding box center [214, 286] width 25 height 25
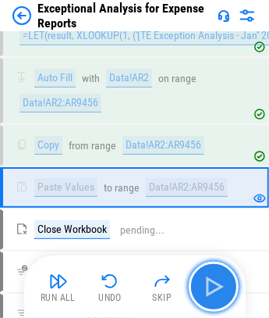
click at [220, 297] on img "button" at bounding box center [214, 286] width 25 height 25
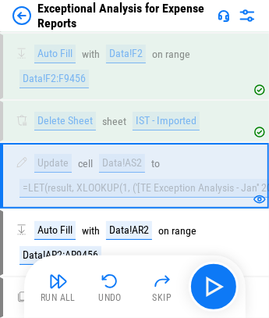
scroll to position [1341, 0]
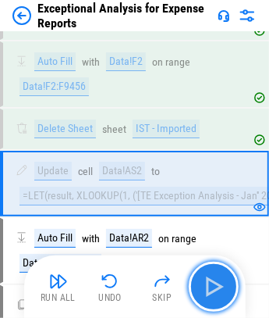
click at [220, 297] on img "button" at bounding box center [214, 286] width 25 height 25
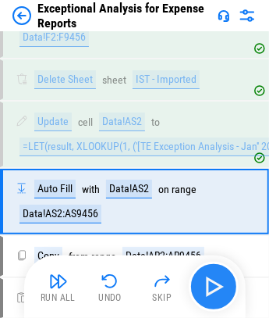
scroll to position [1407, 0]
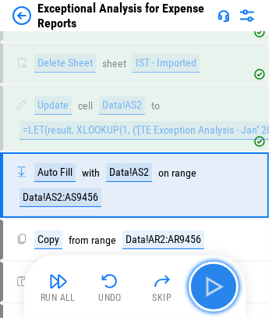
click at [220, 297] on img "button" at bounding box center [214, 286] width 25 height 25
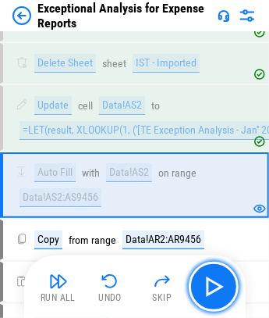
click at [220, 294] on img "button" at bounding box center [214, 286] width 25 height 25
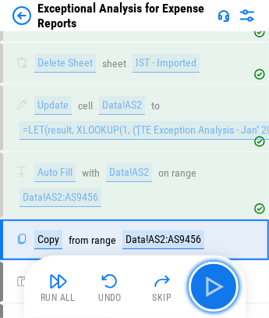
click at [220, 294] on img "button" at bounding box center [214, 286] width 25 height 25
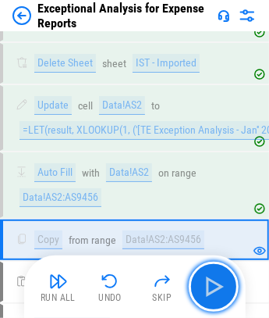
click at [220, 294] on img "button" at bounding box center [214, 286] width 25 height 25
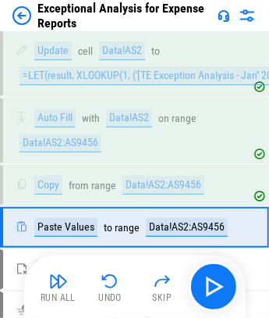
scroll to position [1501, 0]
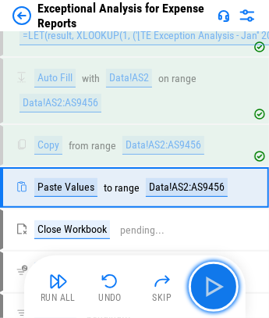
click at [220, 294] on img "button" at bounding box center [214, 286] width 25 height 25
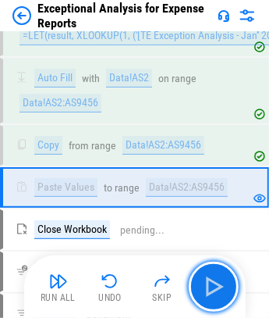
click at [220, 294] on img "button" at bounding box center [214, 286] width 25 height 25
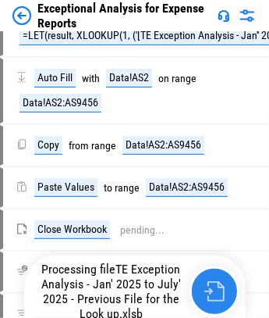
click at [220, 294] on img "button" at bounding box center [215, 291] width 20 height 20
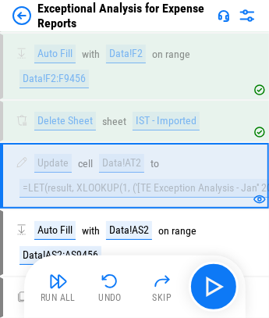
scroll to position [1341, 0]
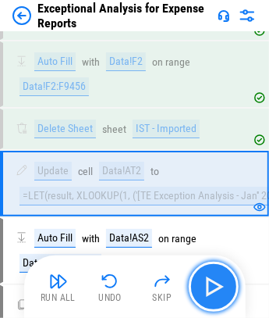
click at [220, 294] on img "button" at bounding box center [214, 286] width 25 height 25
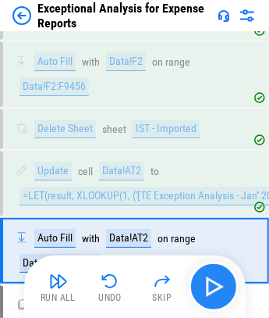
scroll to position [1407, 0]
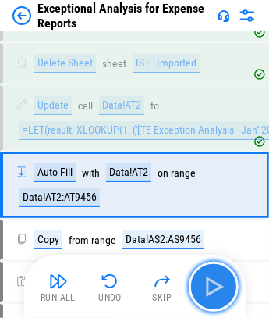
click at [220, 294] on img "button" at bounding box center [214, 286] width 25 height 25
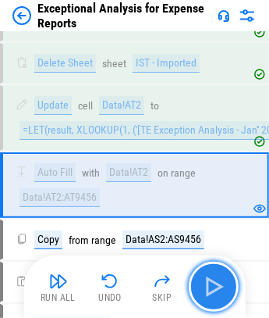
click at [220, 294] on img "button" at bounding box center [214, 286] width 25 height 25
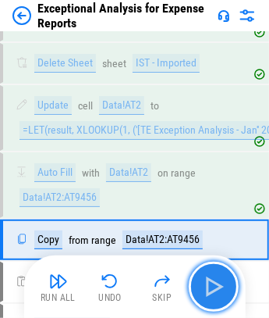
click at [220, 294] on img "button" at bounding box center [214, 286] width 25 height 25
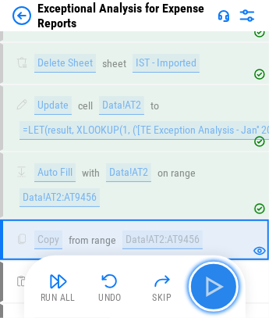
click at [220, 294] on img "button" at bounding box center [214, 286] width 25 height 25
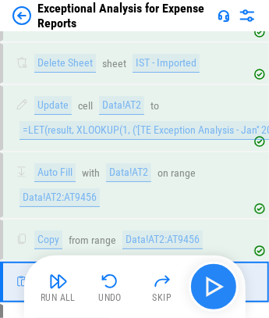
scroll to position [1501, 0]
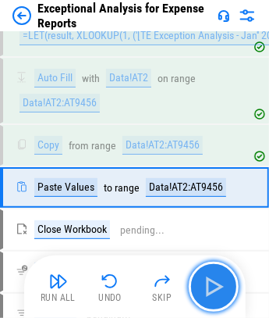
click at [220, 294] on img "button" at bounding box center [214, 286] width 25 height 25
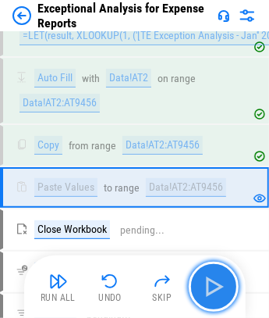
click at [220, 294] on img "button" at bounding box center [214, 286] width 25 height 25
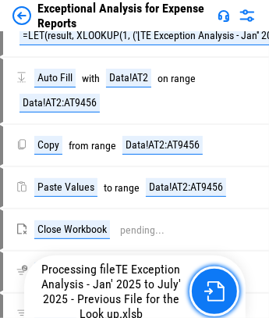
click at [220, 294] on img "button" at bounding box center [215, 291] width 20 height 20
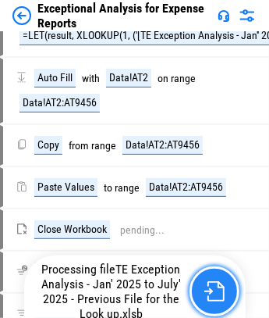
click at [220, 294] on img "button" at bounding box center [215, 291] width 20 height 20
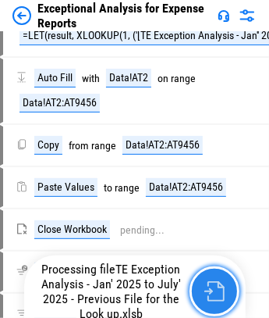
click at [220, 294] on img "button" at bounding box center [215, 291] width 20 height 20
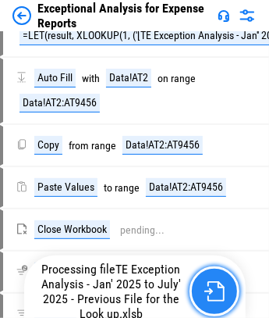
click at [220, 294] on img "button" at bounding box center [215, 291] width 20 height 20
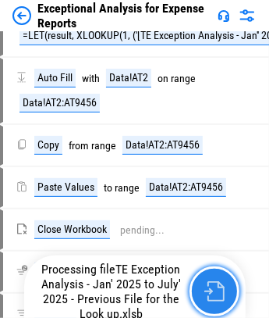
click at [220, 294] on img "button" at bounding box center [215, 291] width 20 height 20
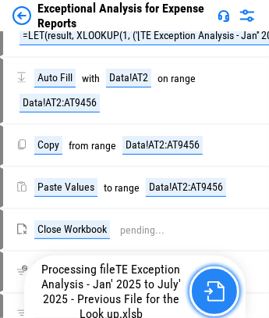
click at [220, 294] on img "button" at bounding box center [215, 291] width 20 height 20
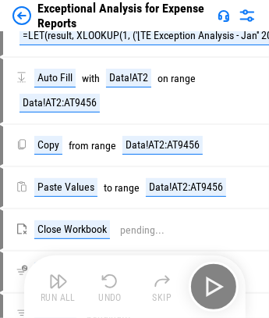
click at [219, 287] on div "Run All Undo Skip" at bounding box center [137, 287] width 206 height 50
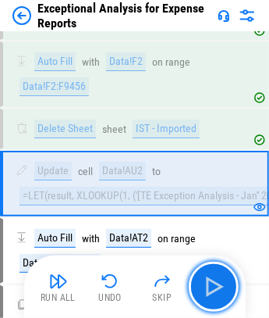
click at [219, 287] on img "button" at bounding box center [214, 286] width 25 height 25
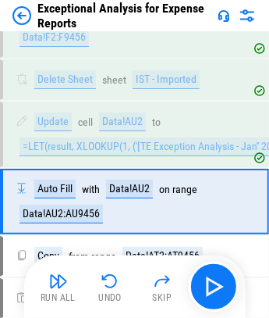
scroll to position [1407, 0]
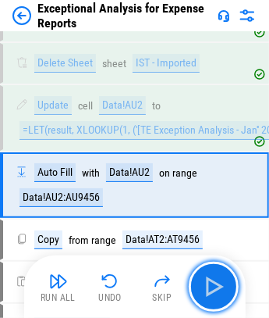
click at [219, 287] on img "button" at bounding box center [214, 286] width 25 height 25
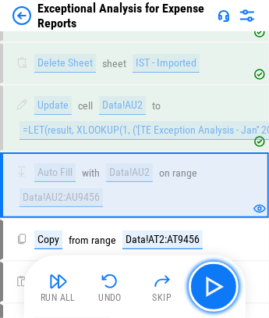
click at [219, 288] on img "button" at bounding box center [214, 286] width 25 height 25
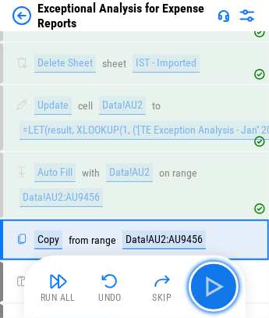
click at [219, 288] on img "button" at bounding box center [214, 286] width 25 height 25
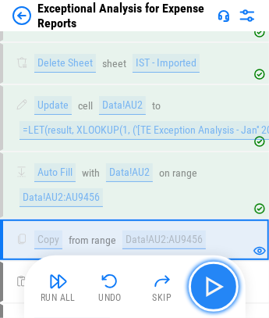
click at [224, 278] on img "button" at bounding box center [214, 286] width 25 height 25
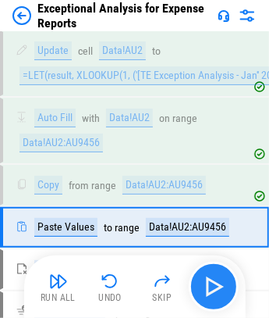
scroll to position [1501, 0]
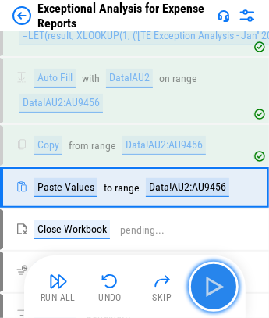
click at [224, 278] on img "button" at bounding box center [214, 286] width 25 height 25
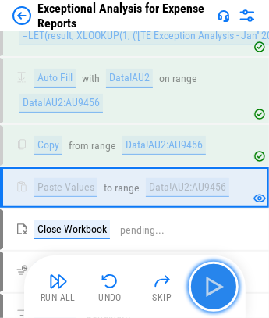
click at [224, 278] on img "button" at bounding box center [214, 286] width 25 height 25
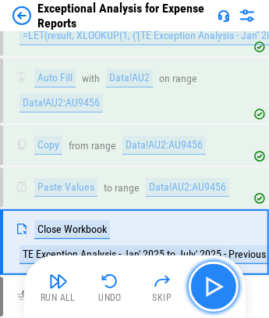
click at [224, 278] on img "button" at bounding box center [214, 286] width 25 height 25
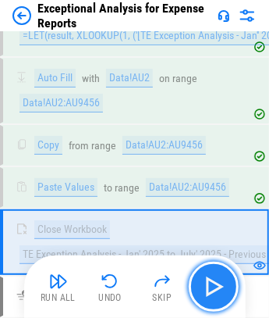
click at [222, 291] on img "button" at bounding box center [214, 286] width 25 height 25
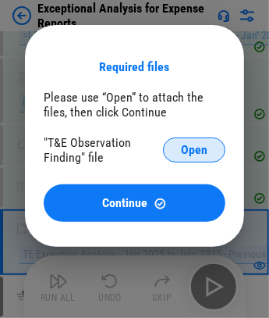
click at [198, 155] on span "Open" at bounding box center [194, 150] width 27 height 12
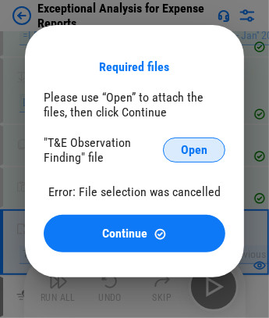
click at [188, 150] on span "Open" at bounding box center [194, 150] width 27 height 12
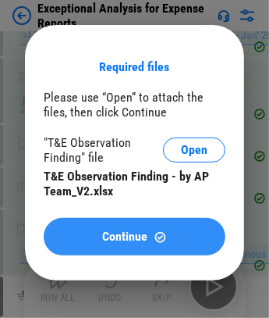
click at [139, 237] on span "Continue" at bounding box center [124, 236] width 45 height 12
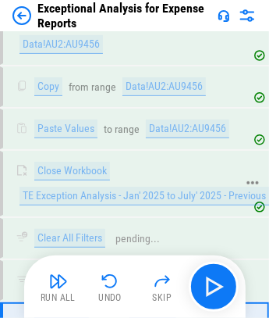
scroll to position [1703, 0]
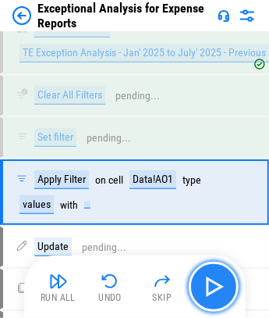
click at [215, 274] on img "button" at bounding box center [214, 286] width 25 height 25
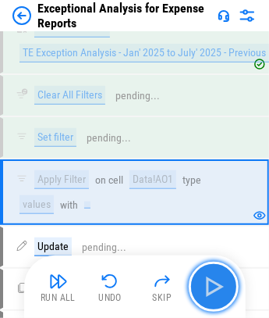
click at [219, 295] on img "button" at bounding box center [214, 286] width 25 height 25
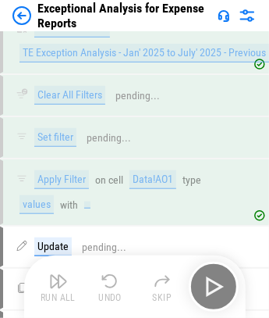
click at [219, 295] on div "Run All Undo Skip" at bounding box center [137, 287] width 206 height 50
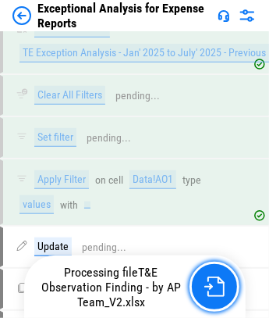
click at [219, 295] on img "button" at bounding box center [215, 287] width 20 height 20
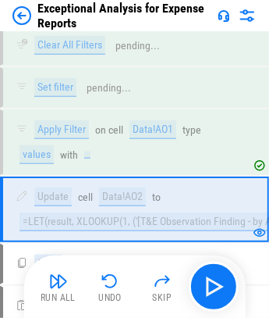
scroll to position [1769, 0]
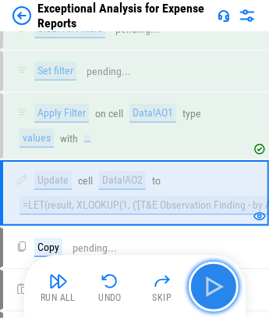
click at [219, 295] on img "button" at bounding box center [214, 286] width 25 height 25
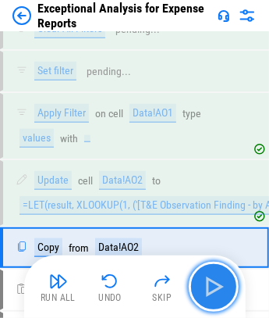
click at [219, 295] on img "button" at bounding box center [214, 286] width 25 height 25
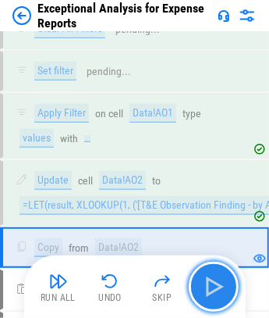
click at [219, 295] on img "button" at bounding box center [214, 286] width 25 height 25
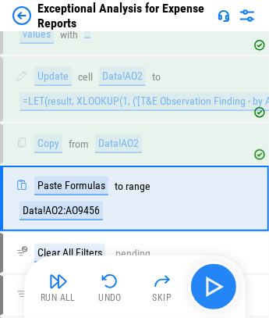
scroll to position [1876, 0]
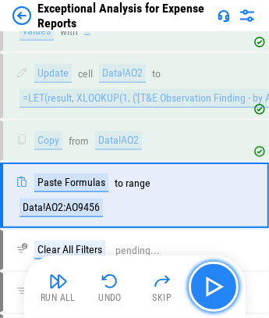
click at [219, 295] on img "button" at bounding box center [214, 286] width 25 height 25
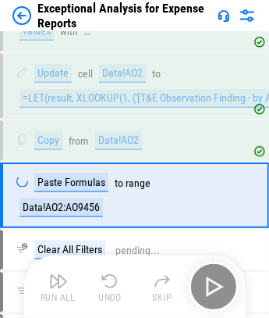
click at [219, 295] on div "Run All Undo Skip" at bounding box center [137, 287] width 206 height 50
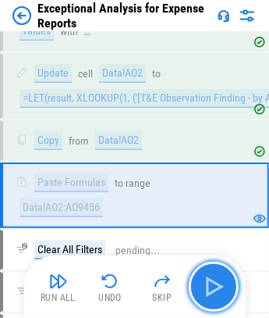
click at [219, 295] on img "button" at bounding box center [214, 286] width 25 height 25
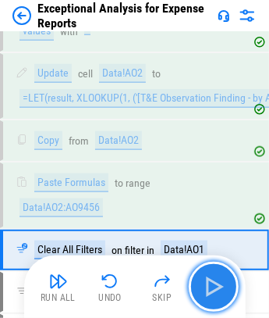
click at [219, 295] on img "button" at bounding box center [214, 286] width 25 height 25
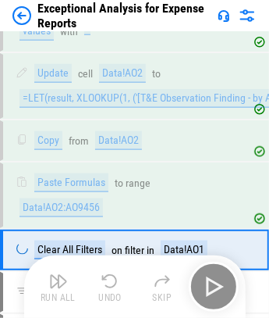
click at [219, 295] on div "Run All Undo Skip" at bounding box center [137, 287] width 206 height 50
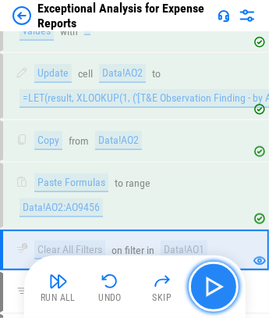
click at [209, 288] on img "button" at bounding box center [214, 286] width 25 height 25
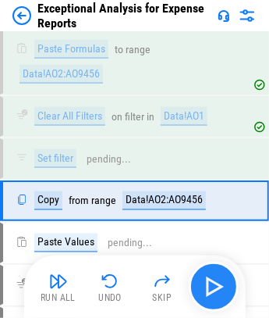
scroll to position [2011, 0]
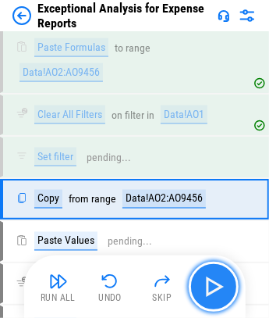
click at [209, 288] on img "button" at bounding box center [214, 286] width 25 height 25
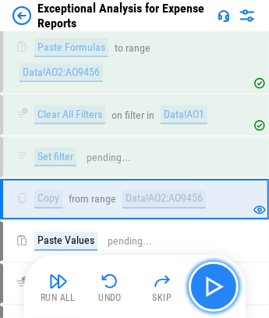
click at [209, 288] on img "button" at bounding box center [214, 286] width 25 height 25
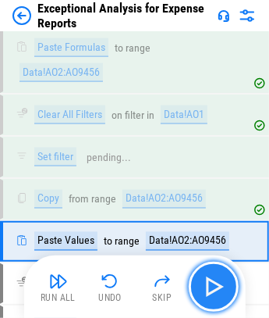
click at [209, 288] on img "button" at bounding box center [214, 286] width 25 height 25
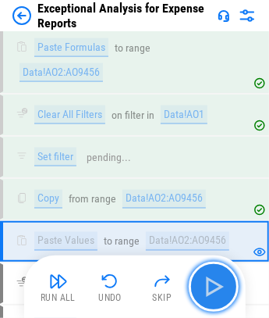
click at [209, 288] on img "button" at bounding box center [214, 286] width 25 height 25
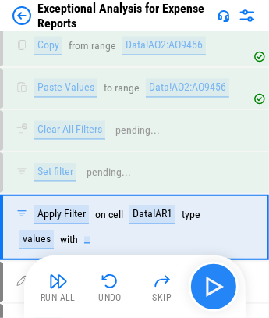
scroll to position [2189, 0]
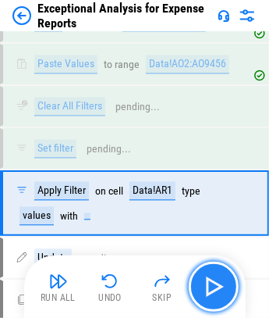
click at [209, 288] on img "button" at bounding box center [214, 286] width 25 height 25
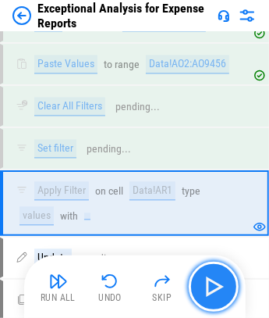
click at [209, 288] on img "button" at bounding box center [214, 286] width 25 height 25
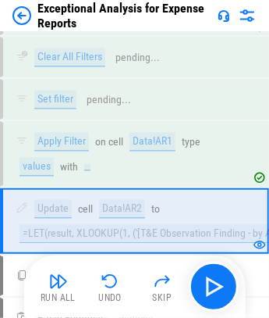
scroll to position [2254, 0]
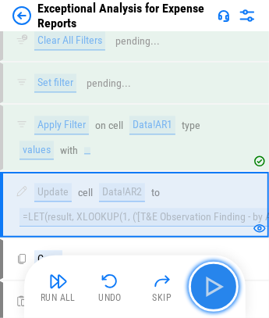
click at [209, 288] on img "button" at bounding box center [214, 286] width 25 height 25
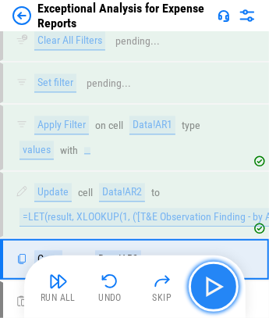
click at [209, 288] on img "button" at bounding box center [214, 286] width 25 height 25
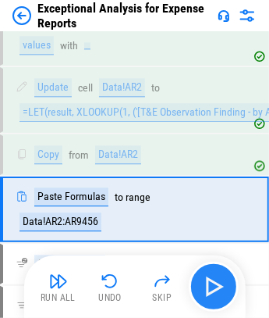
scroll to position [2361, 0]
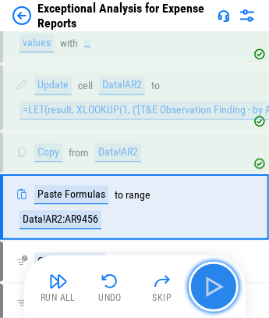
click at [209, 288] on img "button" at bounding box center [214, 286] width 25 height 25
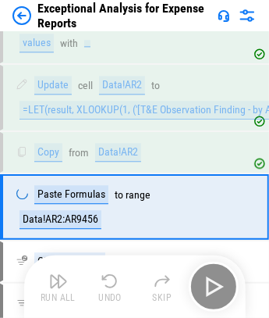
click at [209, 288] on div "Run All Undo Skip" at bounding box center [137, 287] width 206 height 50
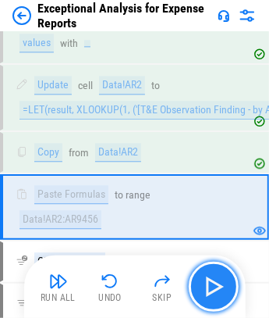
click at [209, 288] on img "button" at bounding box center [214, 286] width 25 height 25
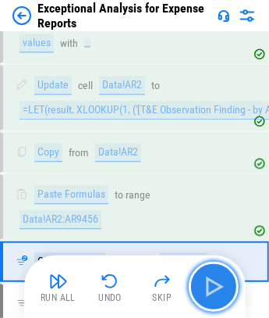
click at [209, 288] on img "button" at bounding box center [214, 286] width 25 height 25
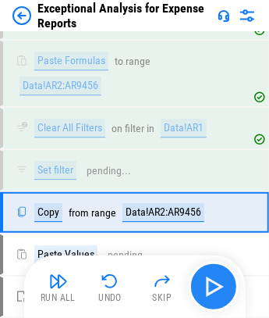
scroll to position [2497, 0]
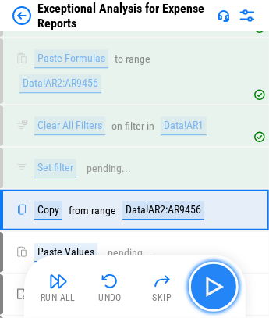
click at [209, 288] on img "button" at bounding box center [214, 286] width 25 height 25
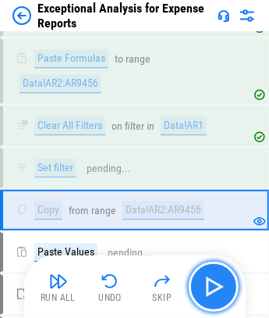
click at [209, 288] on img "button" at bounding box center [214, 286] width 25 height 25
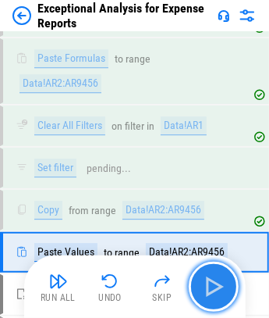
click at [209, 288] on img "button" at bounding box center [214, 286] width 25 height 25
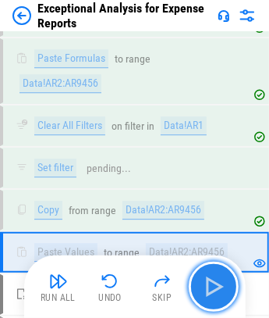
click at [209, 288] on img "button" at bounding box center [214, 286] width 25 height 25
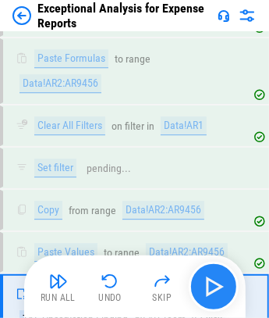
scroll to position [2592, 0]
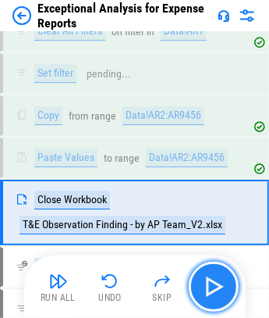
click at [209, 287] on img "button" at bounding box center [214, 286] width 25 height 25
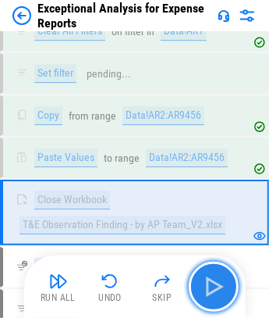
click at [216, 281] on img "button" at bounding box center [214, 286] width 25 height 25
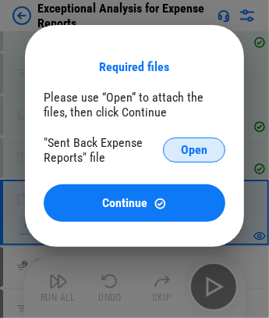
click at [180, 149] on button "Open" at bounding box center [194, 149] width 62 height 25
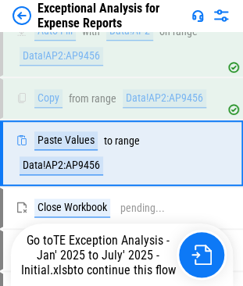
scroll to position [1598, 0]
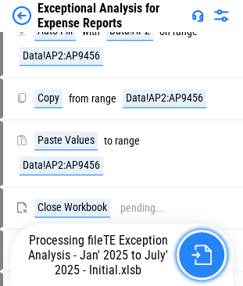
click at [187, 264] on button "button" at bounding box center [202, 255] width 50 height 50
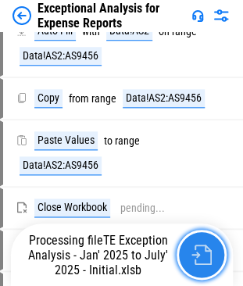
click at [198, 266] on button "button" at bounding box center [202, 255] width 50 height 50
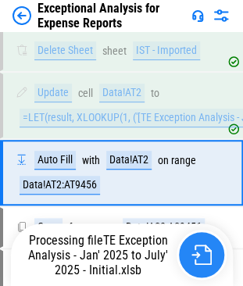
scroll to position [1490, 0]
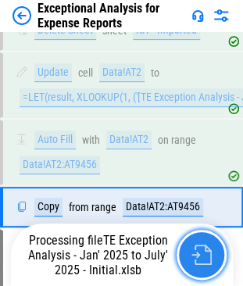
click at [198, 266] on button "button" at bounding box center [202, 255] width 50 height 50
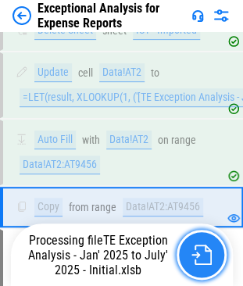
click at [198, 266] on button "button" at bounding box center [202, 255] width 50 height 50
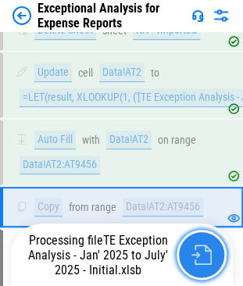
click at [198, 266] on button "button" at bounding box center [202, 255] width 50 height 50
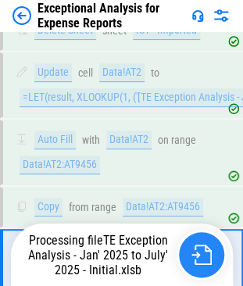
scroll to position [1598, 0]
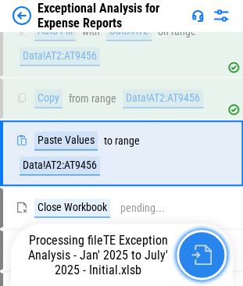
click at [198, 266] on button "button" at bounding box center [202, 255] width 50 height 50
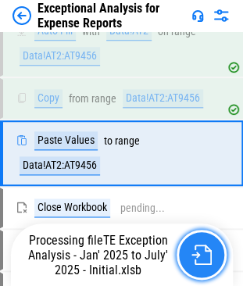
click at [198, 266] on button "button" at bounding box center [202, 255] width 50 height 50
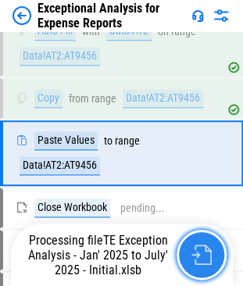
click at [198, 266] on button "button" at bounding box center [202, 255] width 50 height 50
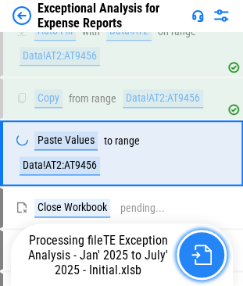
click at [198, 266] on button "button" at bounding box center [202, 255] width 50 height 50
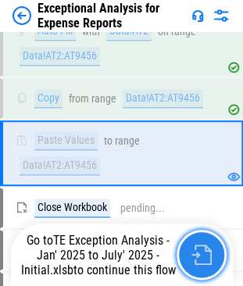
click at [198, 266] on button "button" at bounding box center [202, 255] width 50 height 50
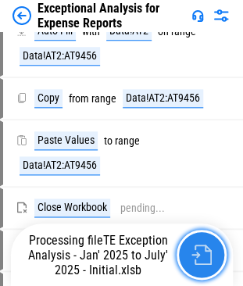
click at [198, 252] on img "button" at bounding box center [201, 254] width 20 height 20
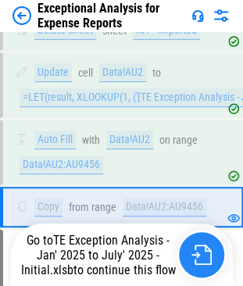
scroll to position [1541, 0]
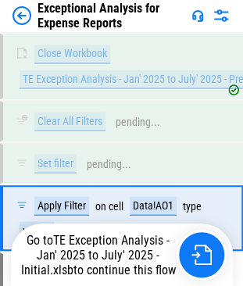
scroll to position [1785, 0]
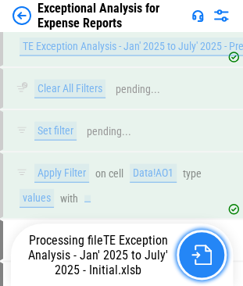
click at [197, 266] on button "button" at bounding box center [202, 255] width 50 height 50
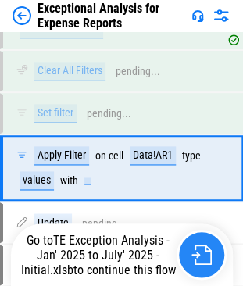
scroll to position [2358, 0]
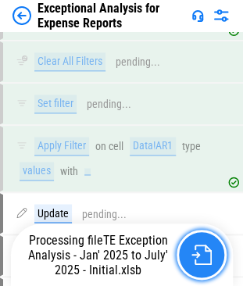
click at [189, 259] on button "button" at bounding box center [202, 255] width 50 height 50
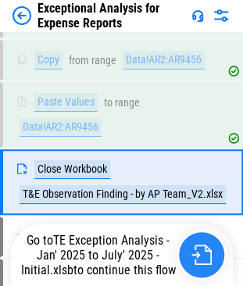
scroll to position [2817, 0]
